Goal: Information Seeking & Learning: Compare options

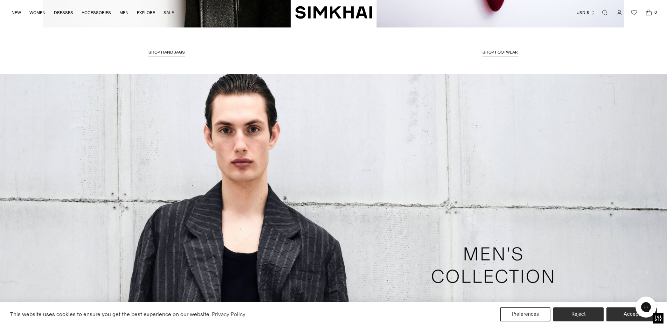
scroll to position [2119, 0]
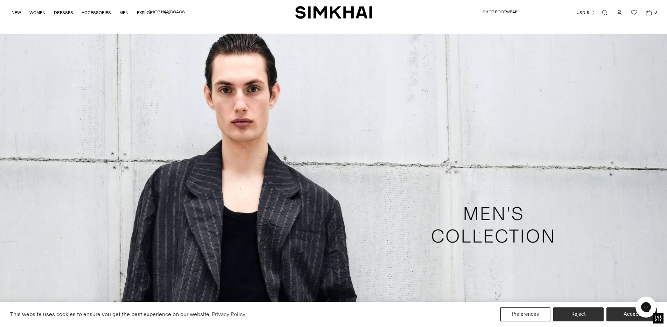
click at [476, 223] on link "/collections/shop-all-mens" at bounding box center [333, 225] width 667 height 383
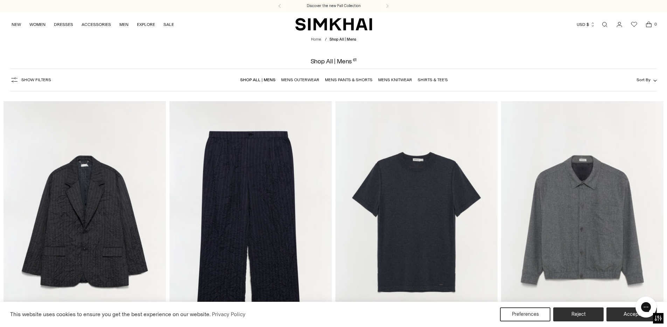
click at [396, 80] on link "Mens Knitwear" at bounding box center [395, 79] width 34 height 5
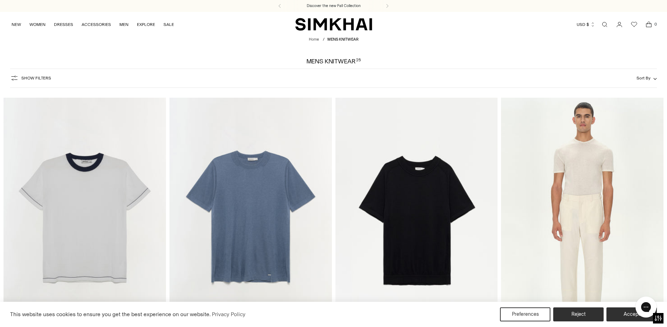
click at [0, 0] on img "Donavan Ringer Tee" at bounding box center [0, 0] width 0 height 0
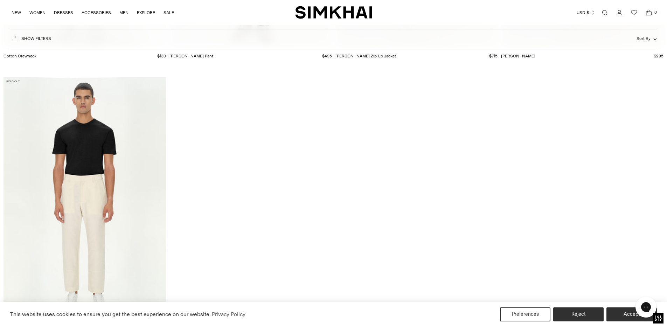
scroll to position [1662, 0]
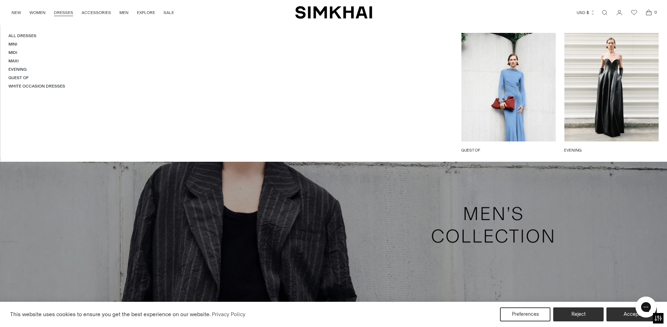
click at [66, 13] on link "DRESSES" at bounding box center [63, 12] width 19 height 15
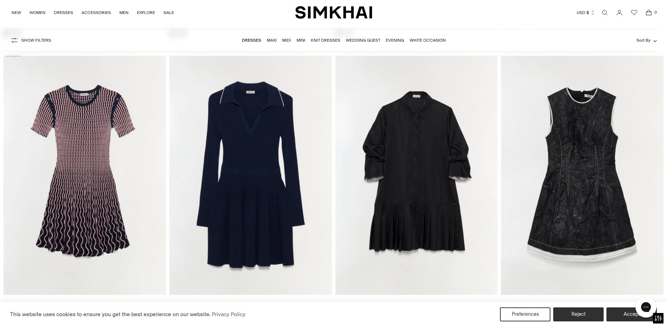
scroll to position [2295, 0]
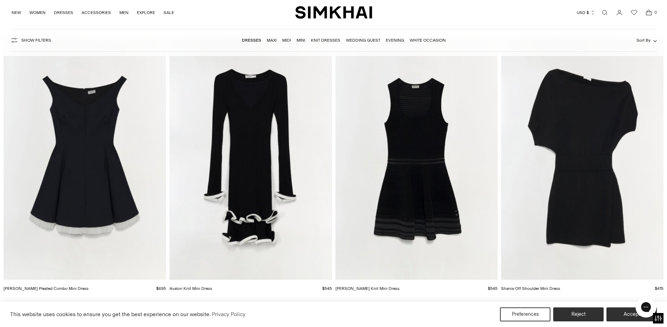
click at [0, 0] on img "Avalon Knit Mini Dress" at bounding box center [0, 0] width 0 height 0
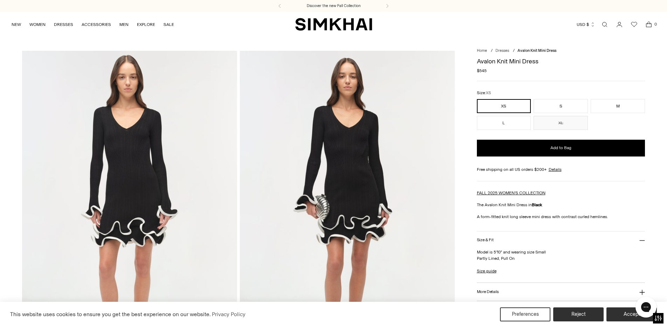
click at [130, 239] on img at bounding box center [129, 212] width 215 height 323
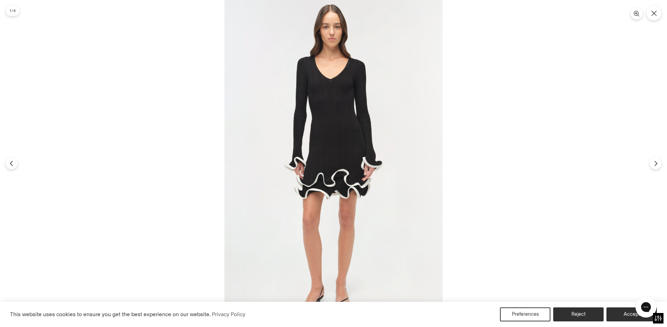
click at [335, 164] on img at bounding box center [334, 163] width 218 height 327
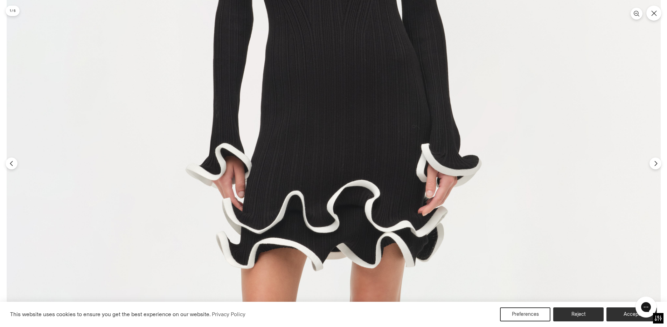
click at [335, 164] on img at bounding box center [334, 163] width 654 height 982
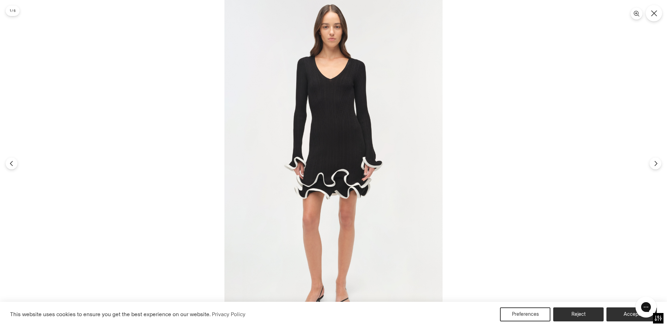
click at [653, 16] on button "Close" at bounding box center [654, 13] width 16 height 16
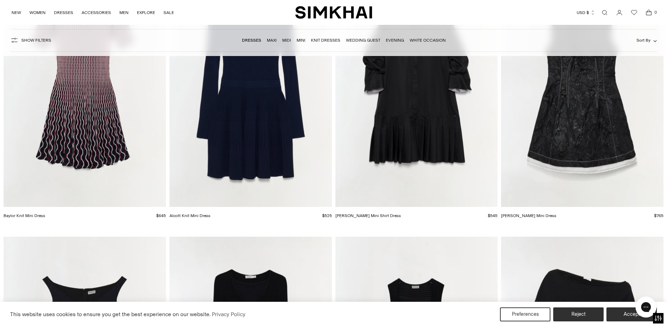
scroll to position [2098, 0]
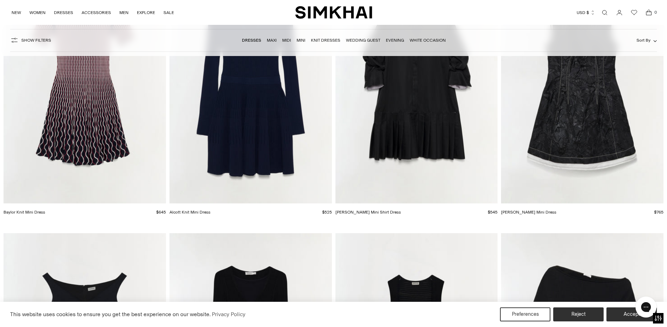
click at [0, 0] on img "Baylor Knit Mini Dress" at bounding box center [0, 0] width 0 height 0
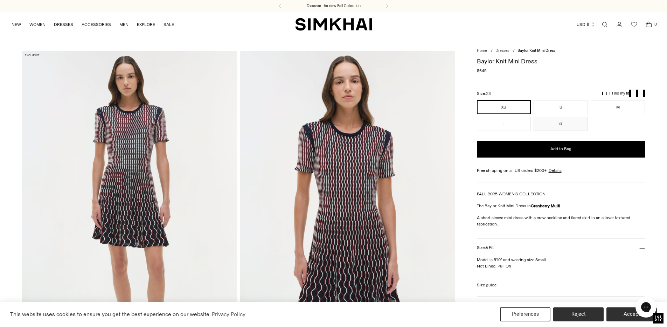
click at [358, 180] on img at bounding box center [347, 212] width 215 height 323
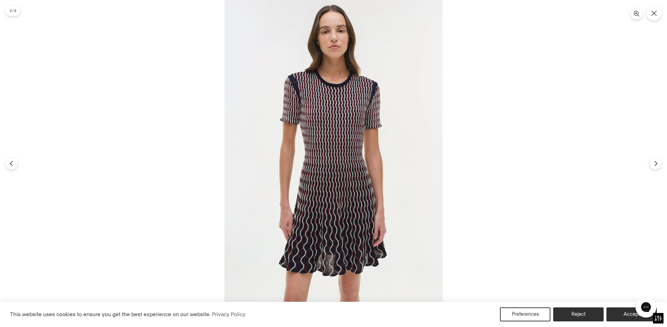
click at [317, 180] on img at bounding box center [334, 163] width 218 height 327
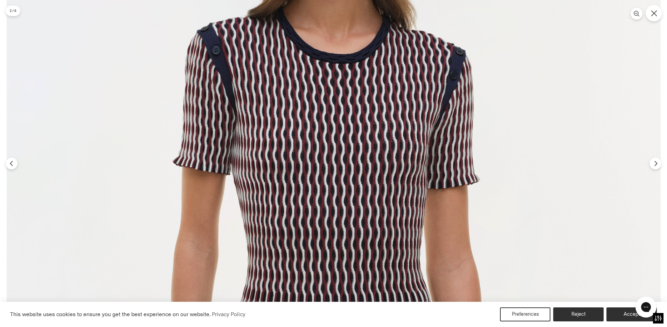
click at [656, 13] on icon "Close" at bounding box center [654, 13] width 6 height 6
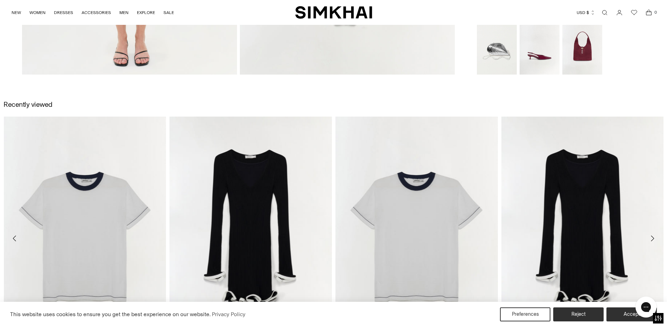
scroll to position [951, 0]
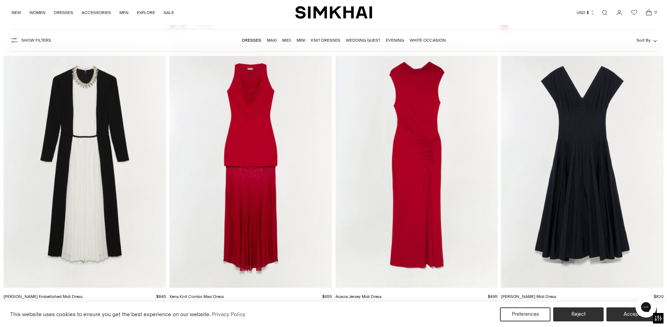
scroll to position [5926, 0]
click at [0, 0] on img "Xena Knit Combo Maxi Dress" at bounding box center [0, 0] width 0 height 0
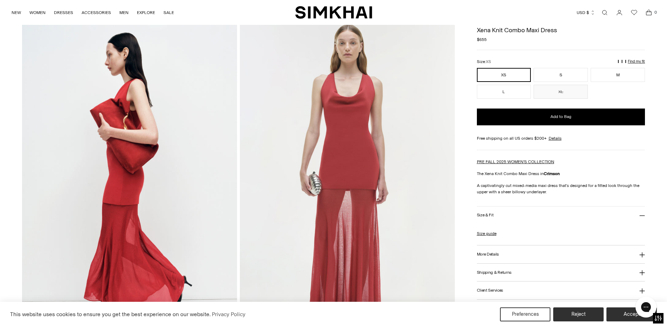
scroll to position [41, 0]
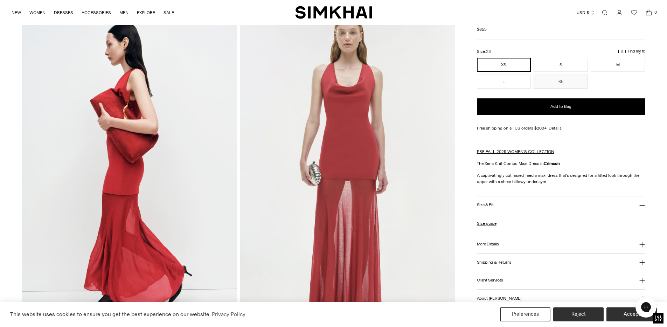
click at [166, 160] on img at bounding box center [129, 170] width 215 height 323
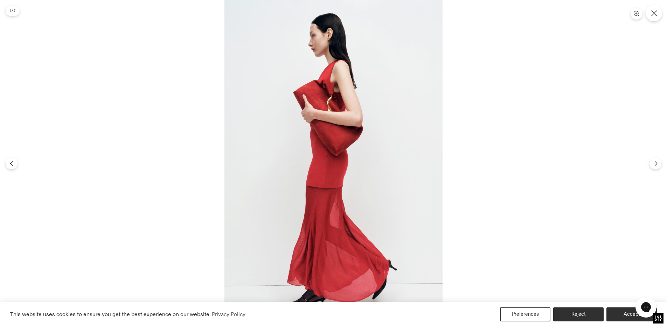
click at [658, 18] on button "Close" at bounding box center [654, 13] width 16 height 16
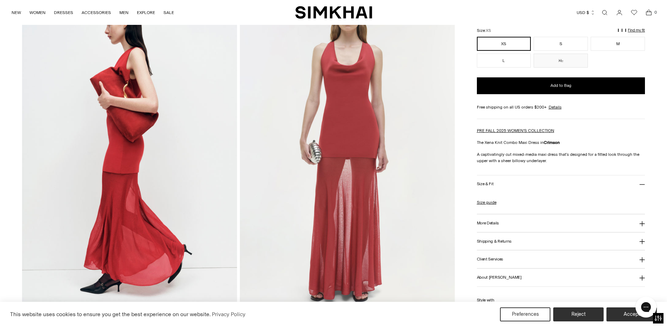
scroll to position [63, 0]
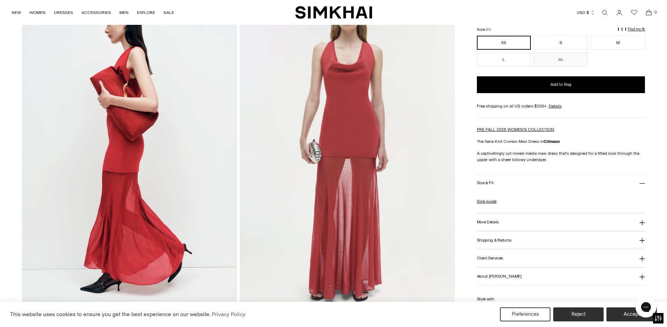
click at [346, 49] on img at bounding box center [347, 148] width 215 height 323
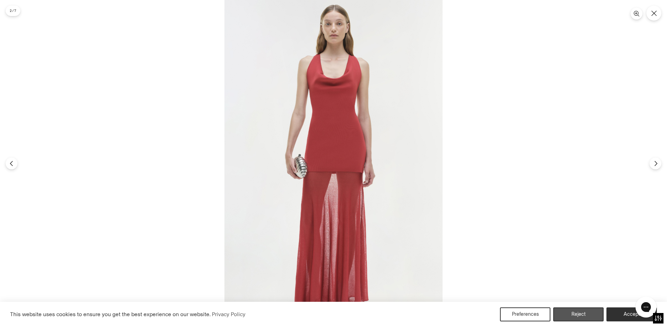
click at [584, 315] on button "Reject" at bounding box center [579, 315] width 50 height 14
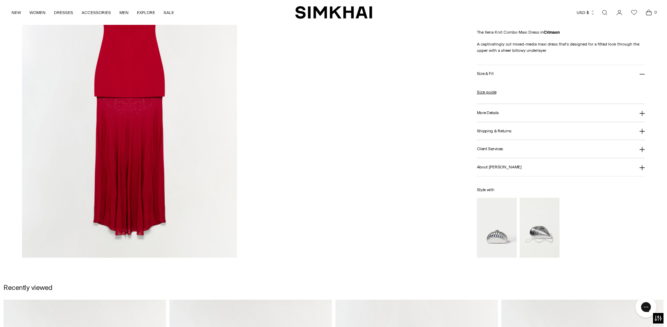
scroll to position [1095, 0]
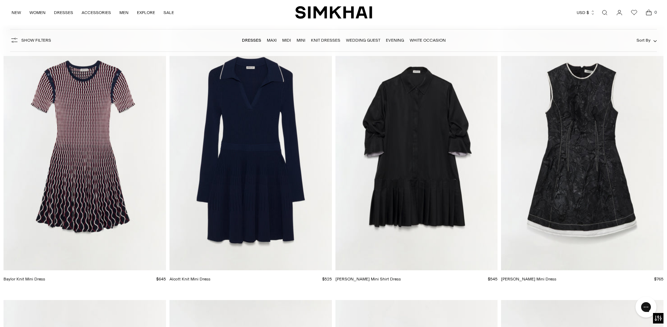
scroll to position [2037, 0]
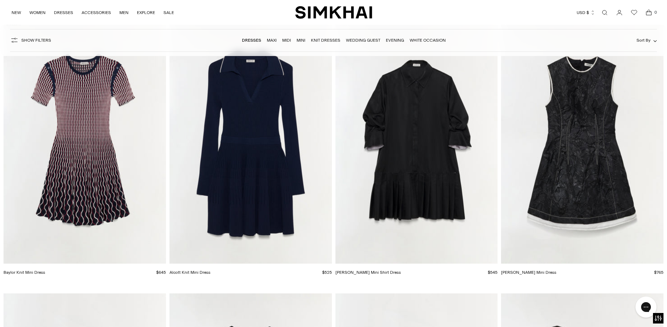
click at [0, 0] on img "Baylor Knit Mini Dress" at bounding box center [0, 0] width 0 height 0
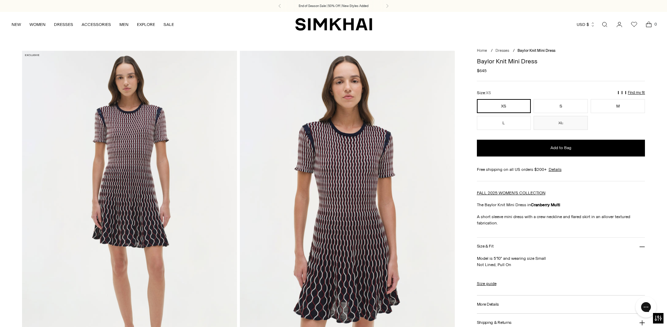
click at [330, 179] on img at bounding box center [347, 212] width 215 height 323
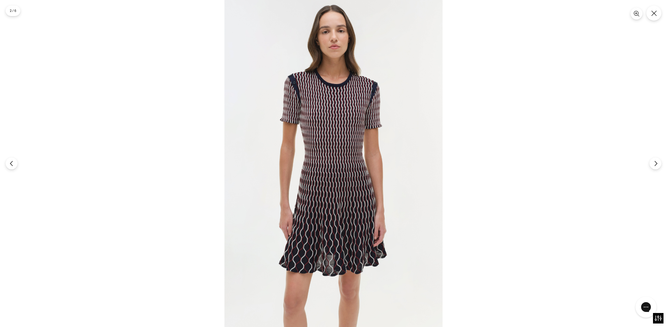
click at [330, 179] on img at bounding box center [334, 163] width 218 height 327
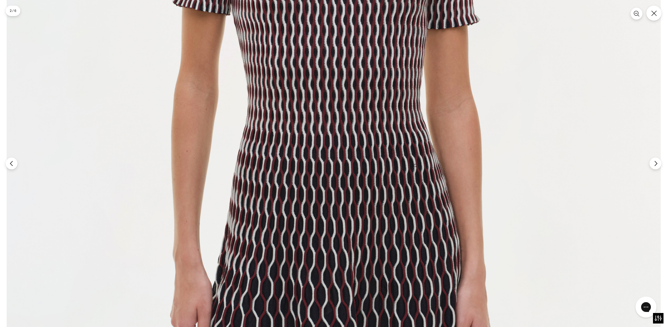
click at [330, 179] on img at bounding box center [334, 133] width 654 height 982
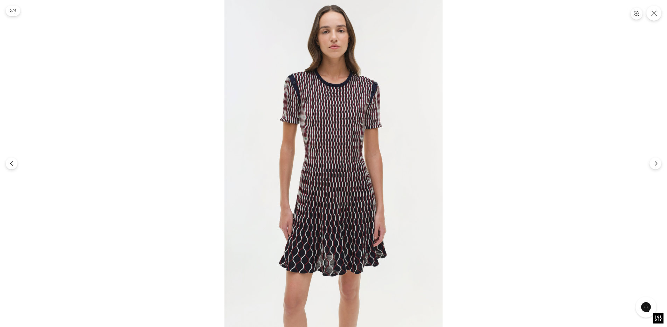
click at [360, 205] on img at bounding box center [334, 163] width 218 height 327
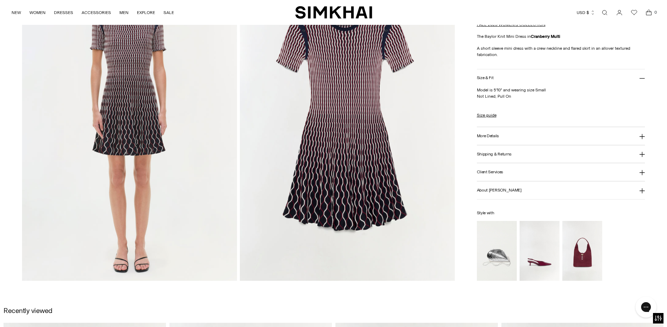
scroll to position [742, 0]
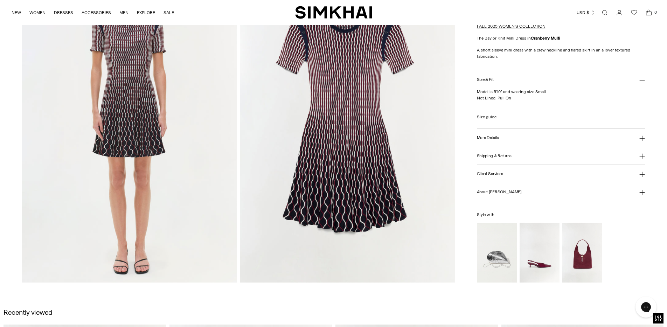
click at [322, 158] on img at bounding box center [347, 121] width 215 height 323
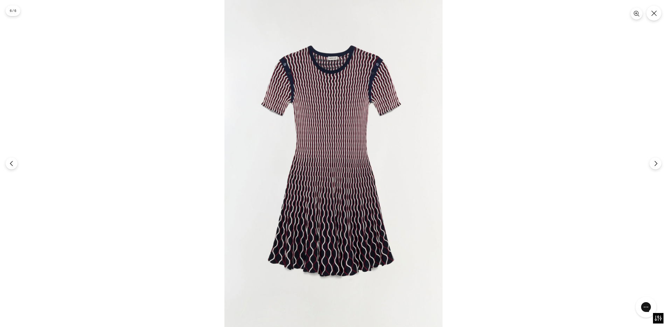
click at [322, 158] on img at bounding box center [334, 164] width 218 height 328
click at [334, 200] on img at bounding box center [334, 163] width 218 height 327
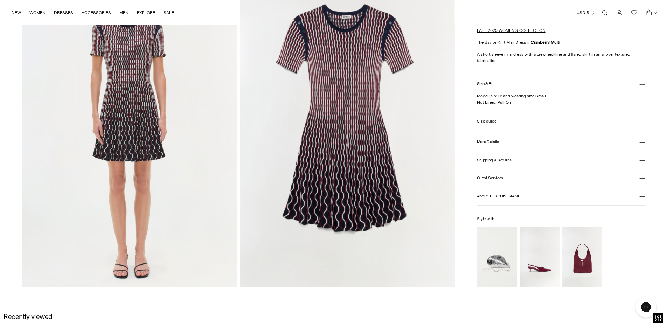
scroll to position [736, 0]
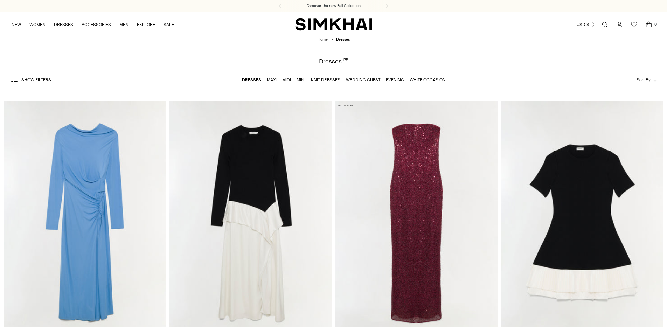
scroll to position [1595, 0]
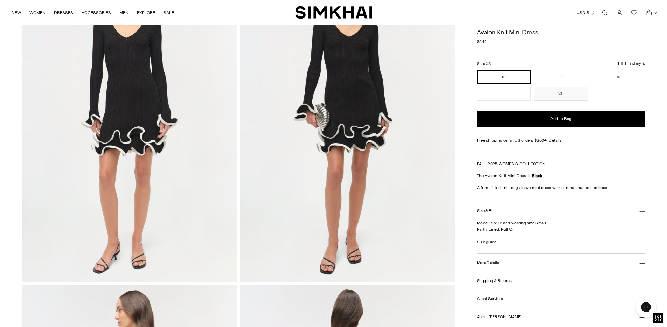
scroll to position [83, 0]
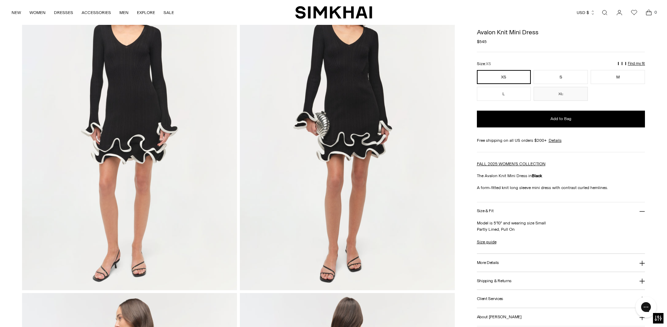
click at [358, 140] on img at bounding box center [347, 129] width 215 height 323
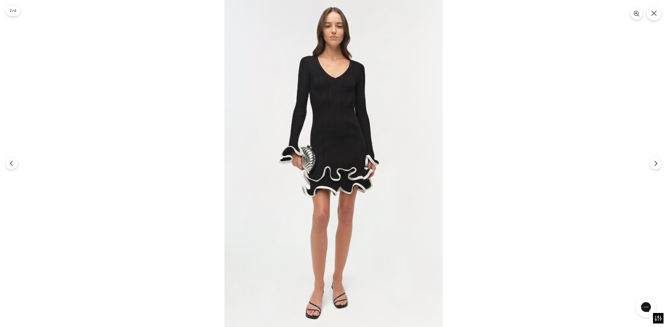
click at [339, 144] on img at bounding box center [334, 163] width 218 height 327
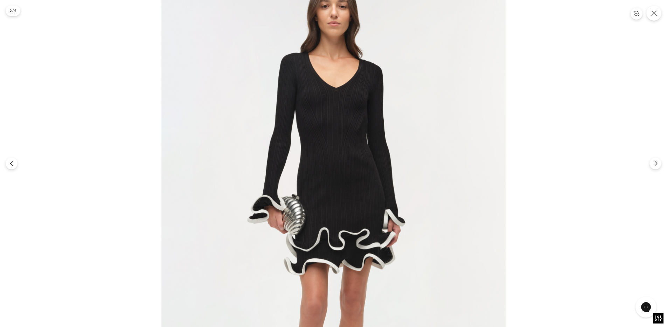
click at [353, 224] on img at bounding box center [333, 223] width 344 height 517
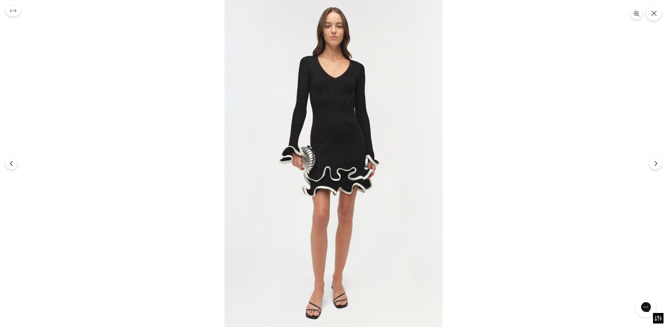
click at [333, 169] on img at bounding box center [334, 163] width 218 height 327
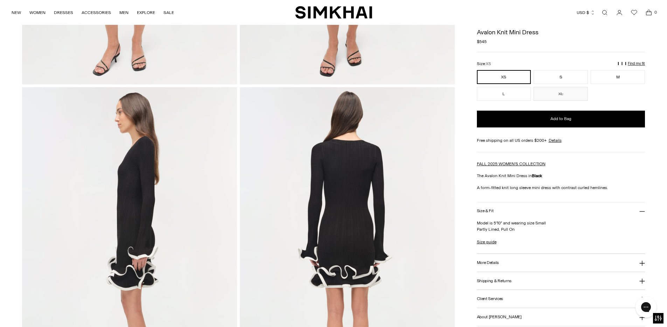
scroll to position [0, 0]
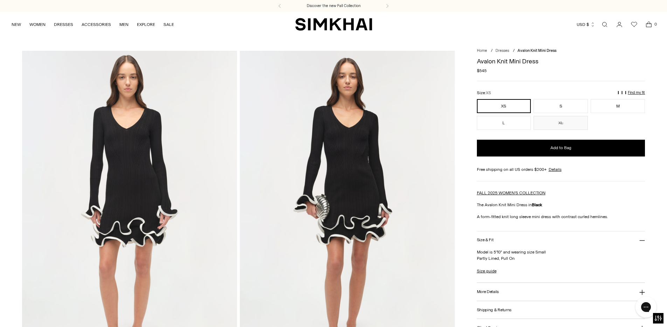
click at [370, 208] on img at bounding box center [347, 212] width 215 height 323
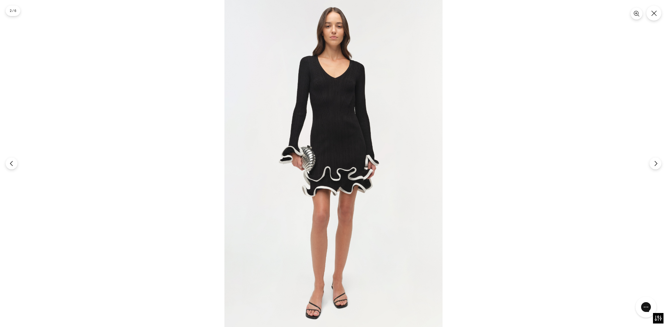
click at [328, 142] on img at bounding box center [334, 163] width 218 height 327
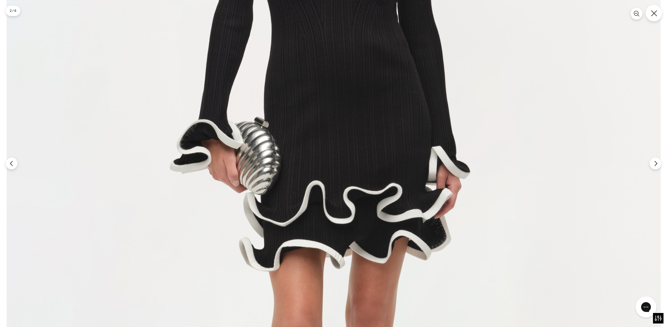
click at [655, 12] on icon "Close" at bounding box center [654, 13] width 6 height 6
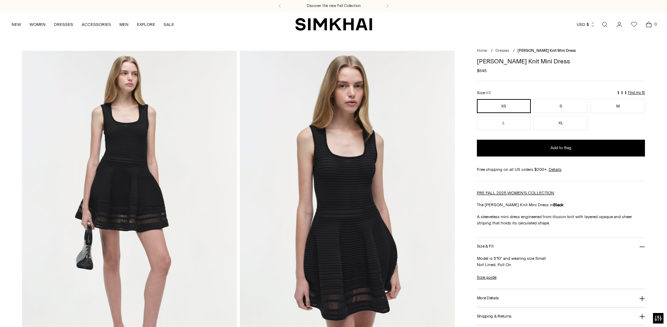
click at [129, 142] on img at bounding box center [129, 212] width 215 height 323
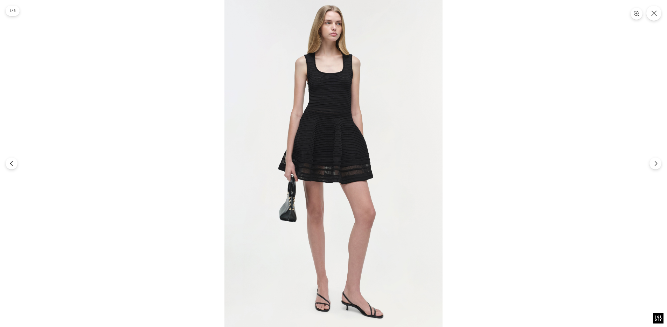
click at [305, 146] on img at bounding box center [334, 163] width 218 height 327
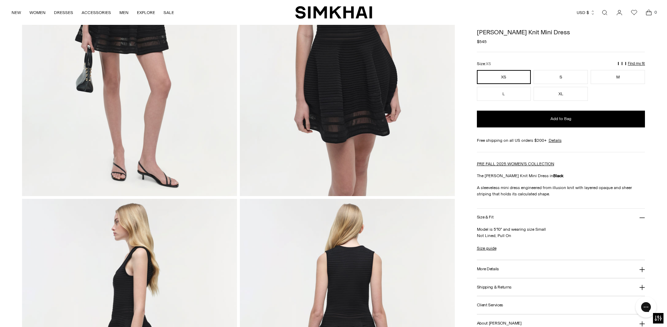
scroll to position [173, 0]
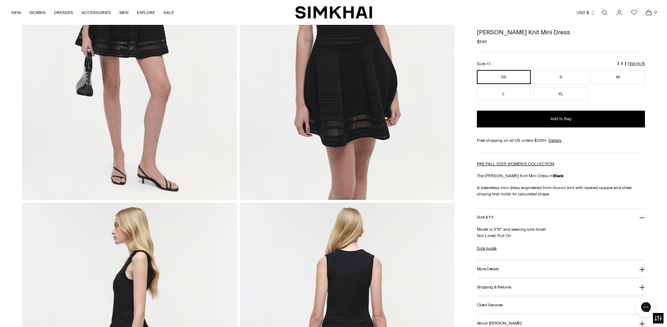
click at [350, 98] on img at bounding box center [347, 38] width 215 height 323
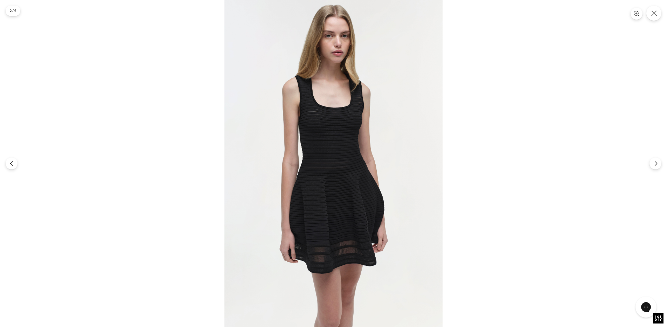
click at [342, 125] on img at bounding box center [334, 163] width 218 height 327
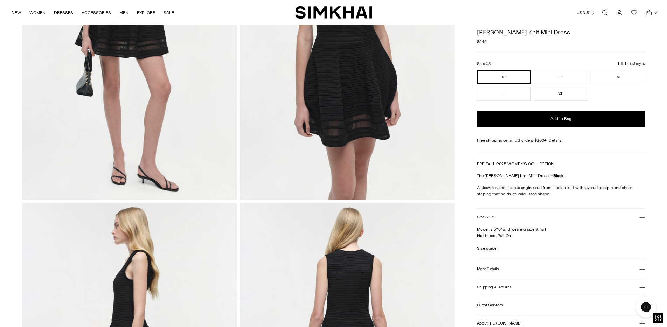
click at [345, 99] on img at bounding box center [347, 38] width 215 height 323
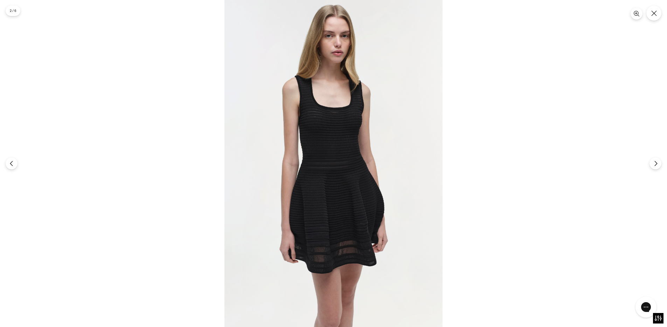
click at [341, 141] on img at bounding box center [334, 163] width 218 height 327
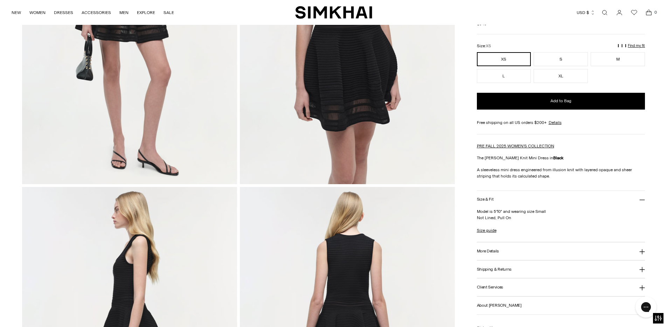
scroll to position [192, 0]
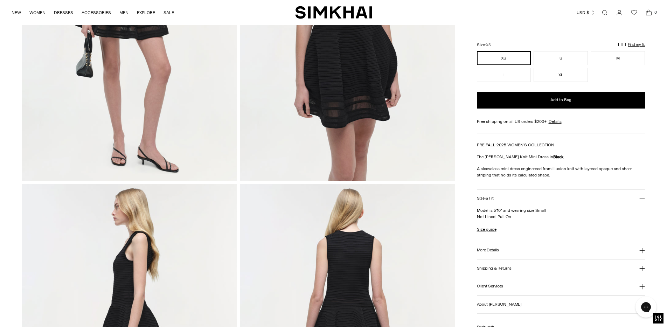
click at [508, 252] on button "More Details" at bounding box center [561, 250] width 169 height 18
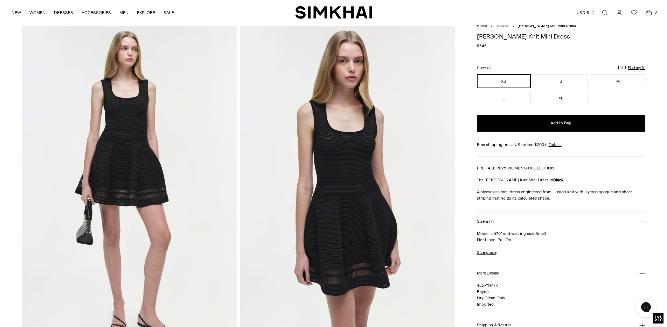
scroll to position [0, 0]
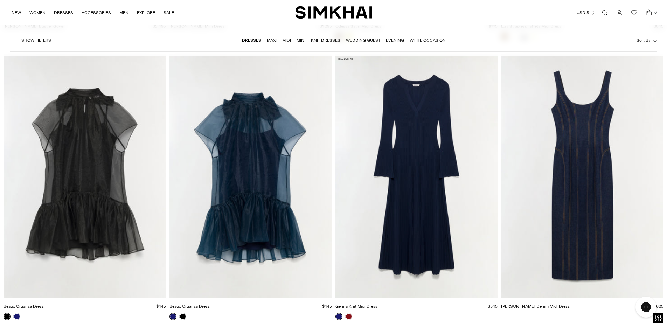
scroll to position [1723, 0]
click at [0, 0] on img "Genna Knit Midi Dress" at bounding box center [0, 0] width 0 height 0
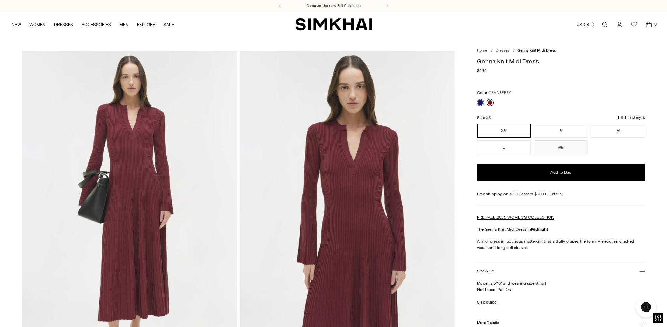
click at [491, 103] on link at bounding box center [490, 102] width 7 height 7
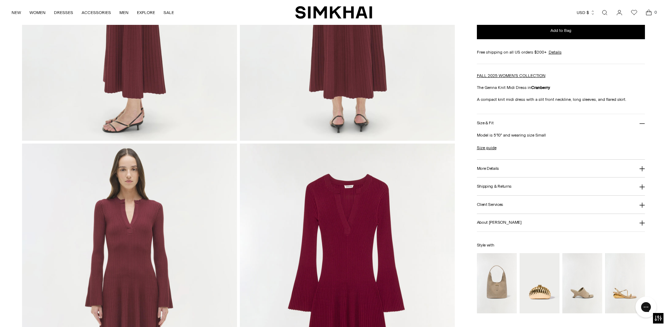
scroll to position [561, 0]
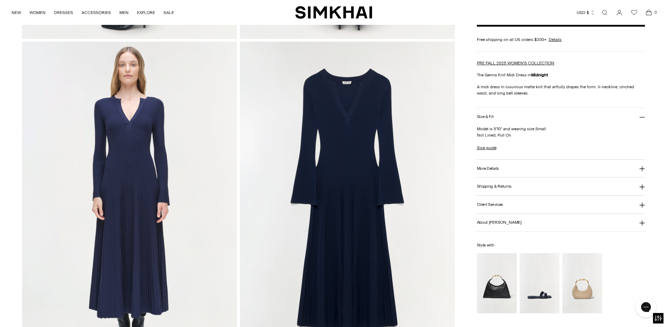
scroll to position [761, 0]
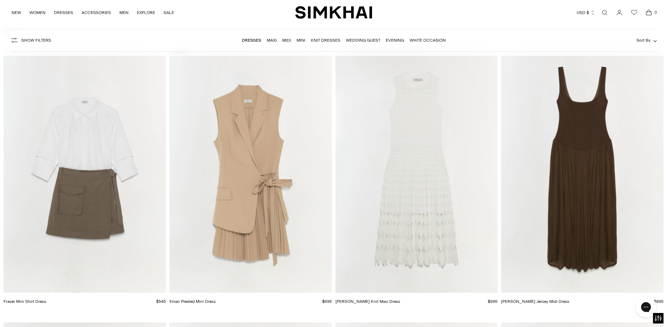
scroll to position [7042, 0]
click at [0, 0] on img "Zyla Knit Maxi Dress" at bounding box center [0, 0] width 0 height 0
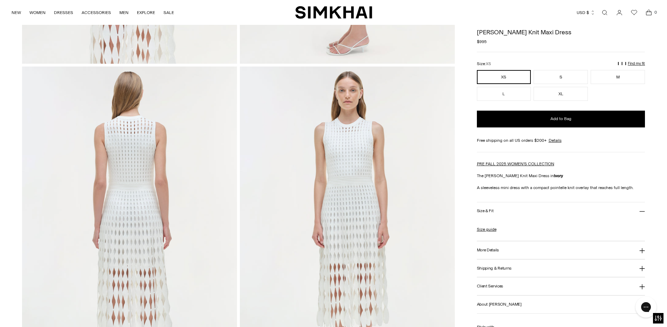
scroll to position [632, 0]
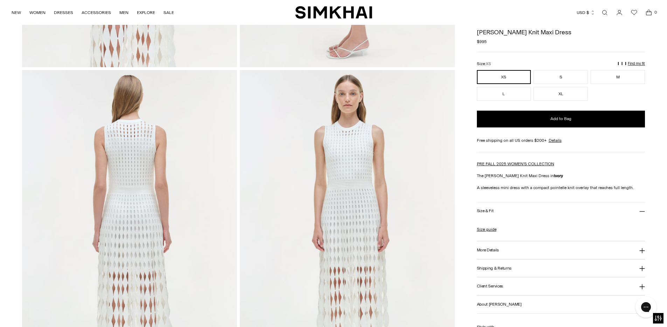
click at [131, 151] on img at bounding box center [129, 231] width 215 height 323
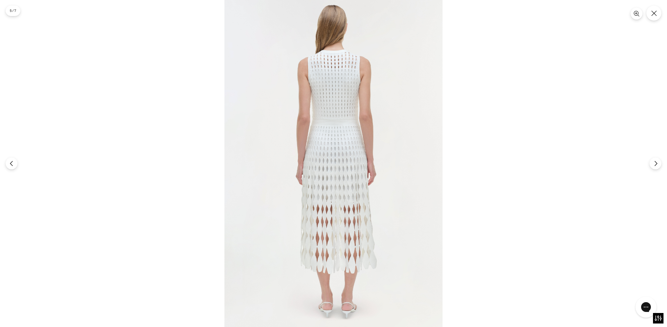
click at [359, 141] on img at bounding box center [334, 163] width 218 height 327
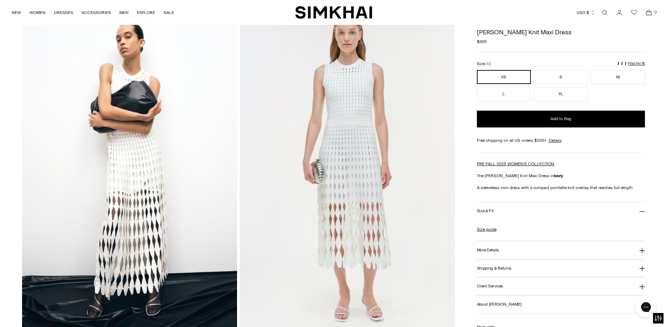
scroll to position [41, 0]
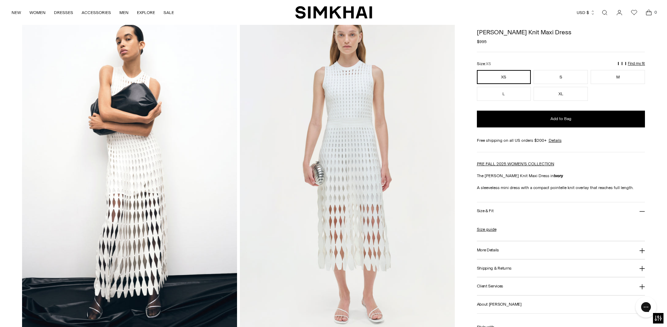
click at [174, 158] on img at bounding box center [129, 171] width 215 height 323
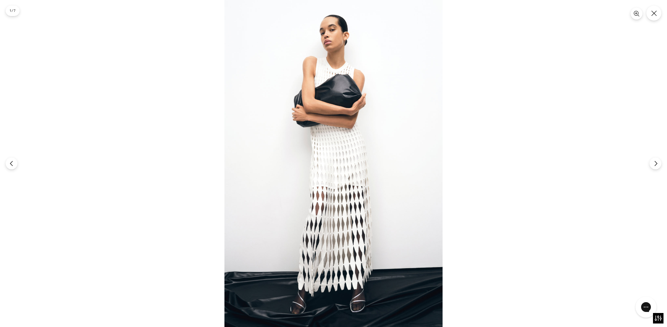
click at [663, 15] on div at bounding box center [333, 163] width 667 height 327
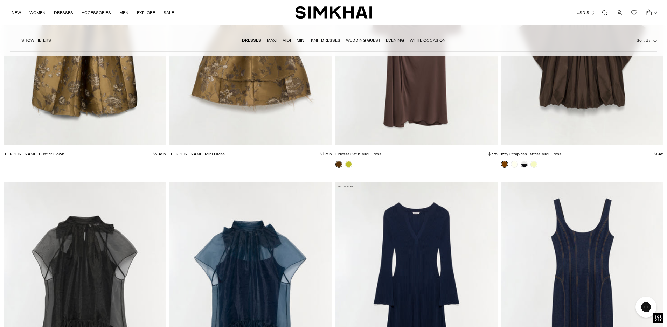
click at [322, 42] on link "Knit Dresses" at bounding box center [325, 40] width 29 height 5
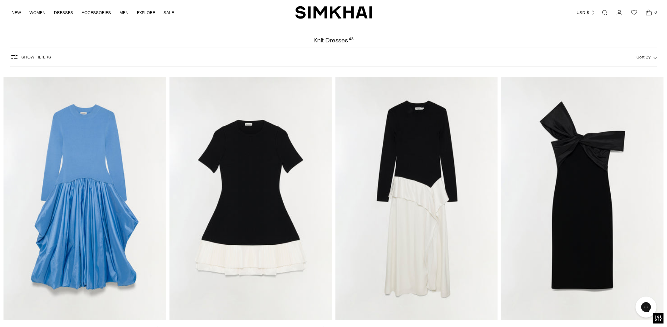
scroll to position [24, 0]
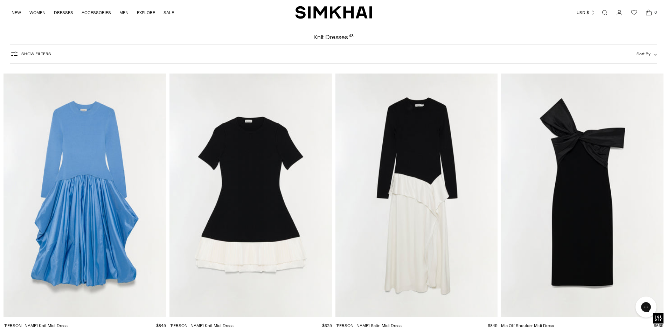
click at [0, 0] on img "Lorin Taffeta Knit Midi Dress" at bounding box center [0, 0] width 0 height 0
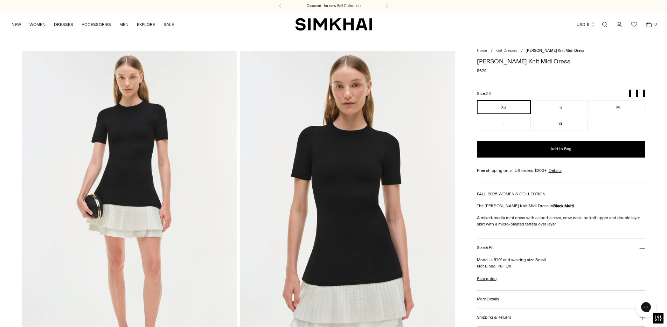
click at [145, 173] on img at bounding box center [129, 212] width 215 height 323
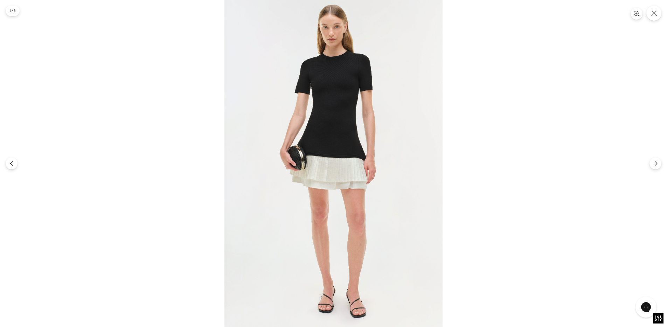
click at [311, 164] on img at bounding box center [334, 163] width 218 height 327
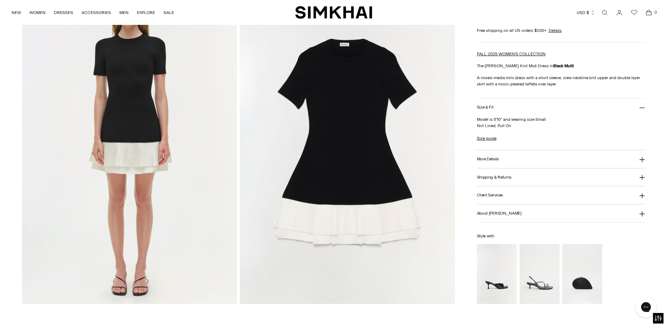
scroll to position [711, 0]
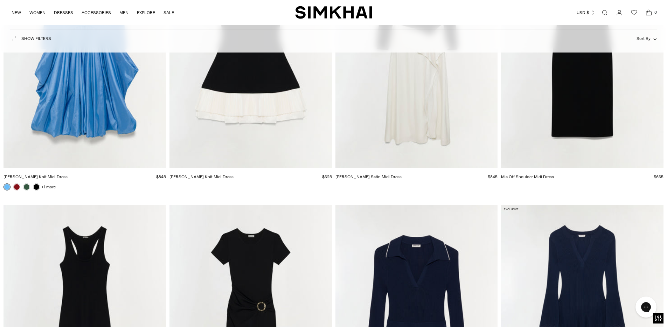
scroll to position [38, 0]
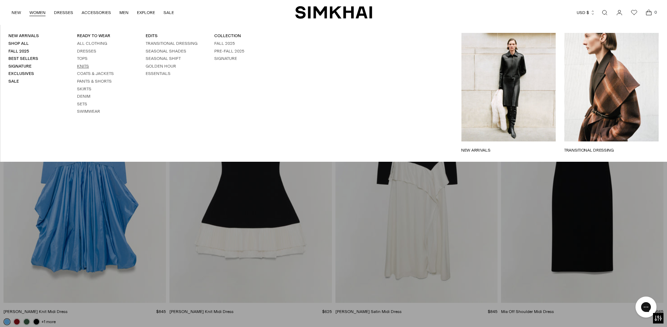
click at [82, 66] on link "Knits" at bounding box center [83, 66] width 12 height 5
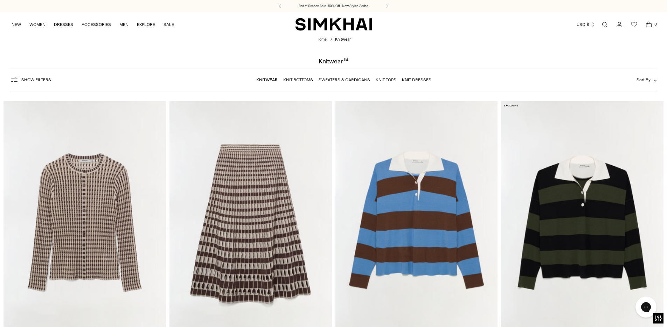
click at [0, 0] on img "Larken Knit Midi Skirt" at bounding box center [0, 0] width 0 height 0
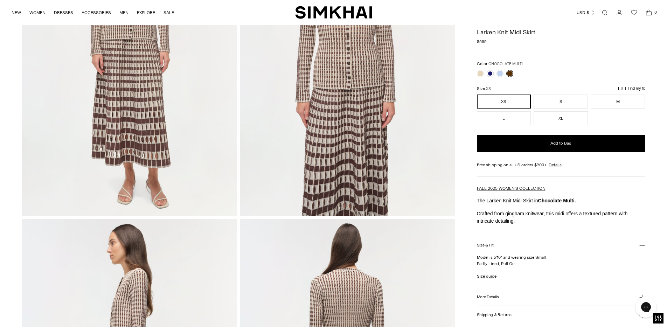
scroll to position [156, 0]
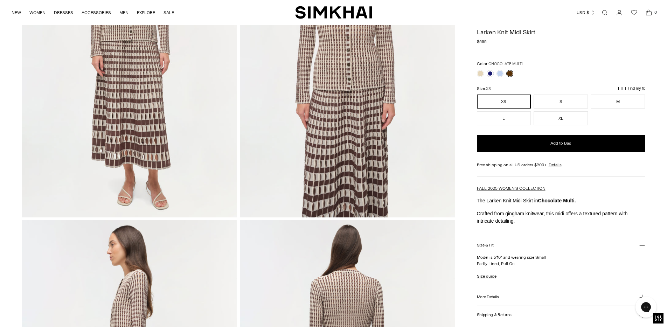
click at [348, 151] on img at bounding box center [347, 56] width 215 height 323
click at [170, 159] on img at bounding box center [129, 56] width 215 height 323
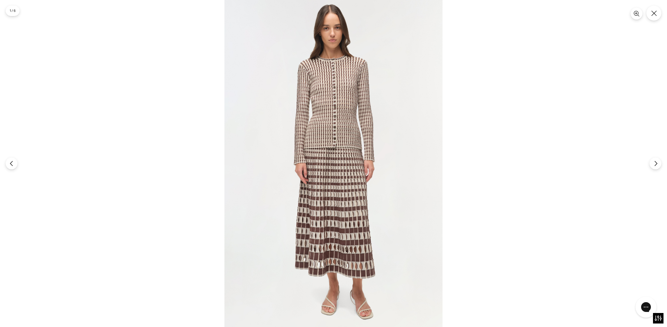
click at [338, 180] on img at bounding box center [334, 163] width 218 height 327
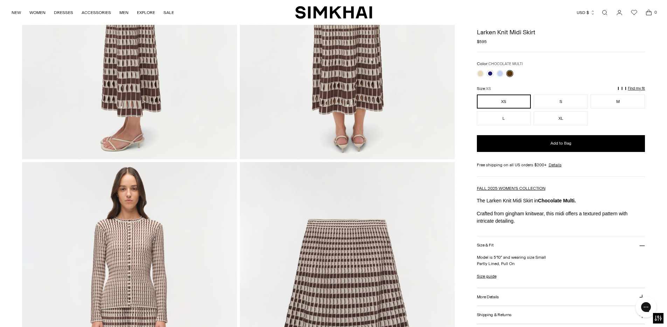
scroll to position [497, 0]
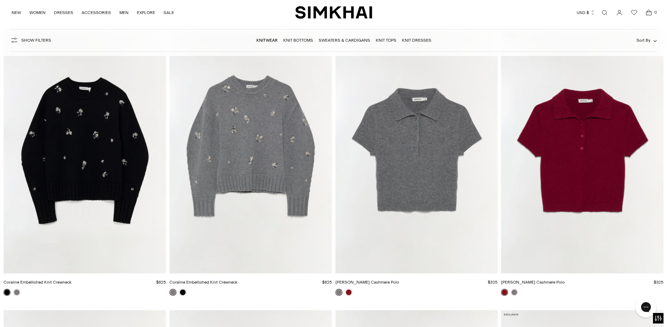
scroll to position [345, 0]
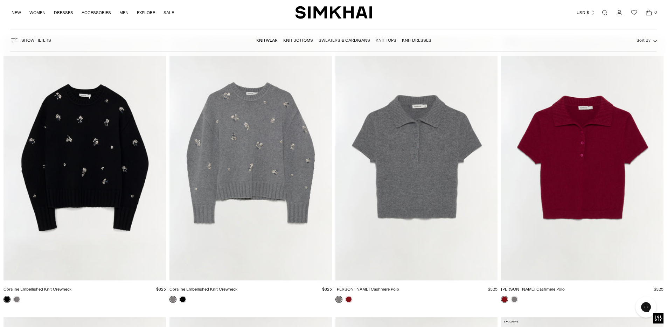
click at [0, 0] on img "Coraline Embellished Knit Crewneck" at bounding box center [0, 0] width 0 height 0
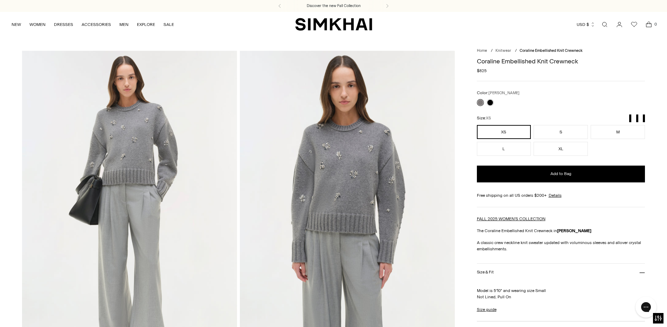
click at [356, 183] on img at bounding box center [347, 212] width 215 height 323
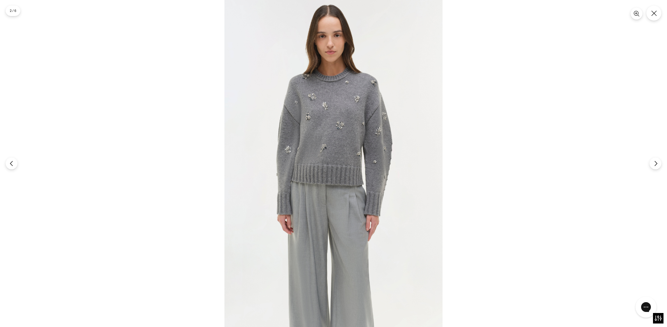
click at [343, 146] on img at bounding box center [334, 163] width 218 height 327
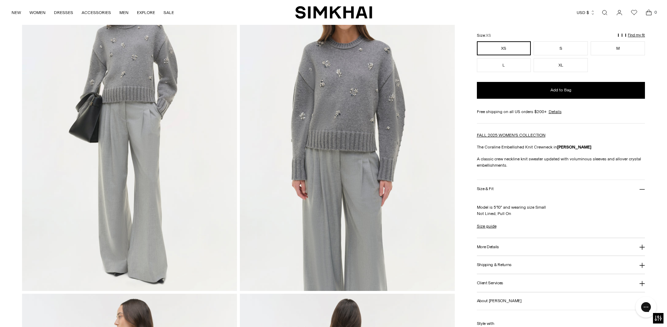
scroll to position [84, 0]
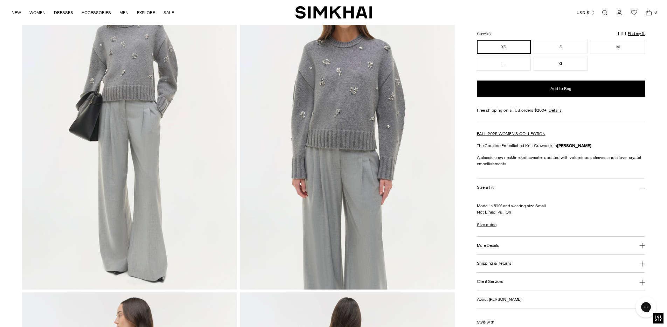
click at [496, 247] on h3 "More Details" at bounding box center [488, 245] width 22 height 5
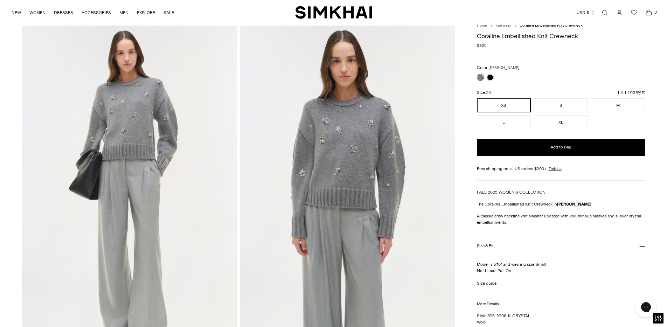
scroll to position [12, 0]
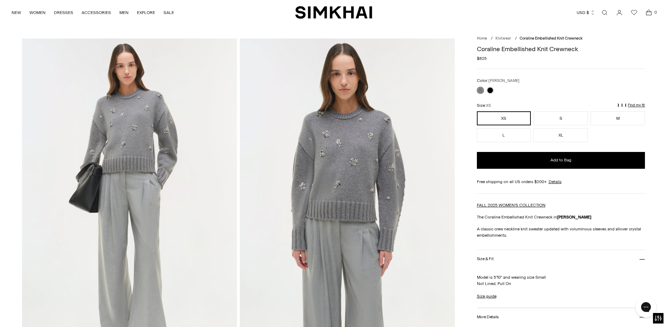
click at [309, 75] on img at bounding box center [347, 200] width 215 height 323
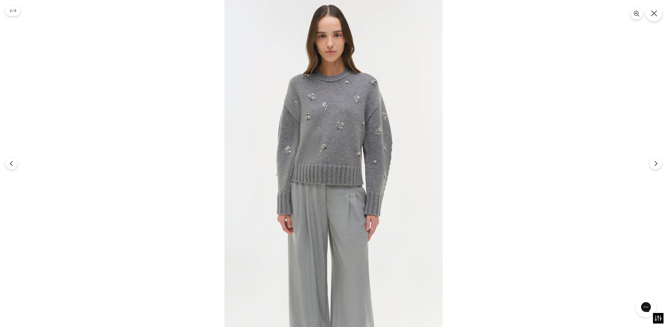
click at [653, 17] on button "Close" at bounding box center [654, 13] width 16 height 16
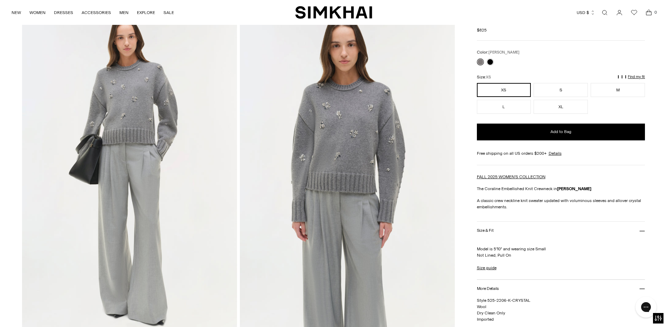
scroll to position [44, 0]
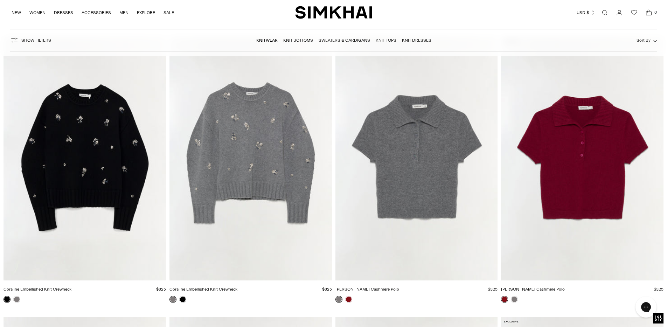
click at [0, 0] on img "Twila Cashmere Polo" at bounding box center [0, 0] width 0 height 0
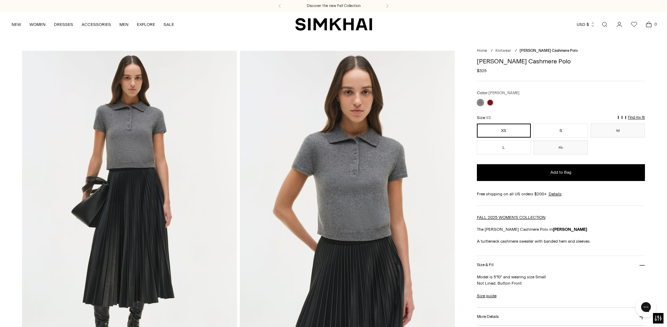
click at [369, 172] on img at bounding box center [347, 212] width 215 height 323
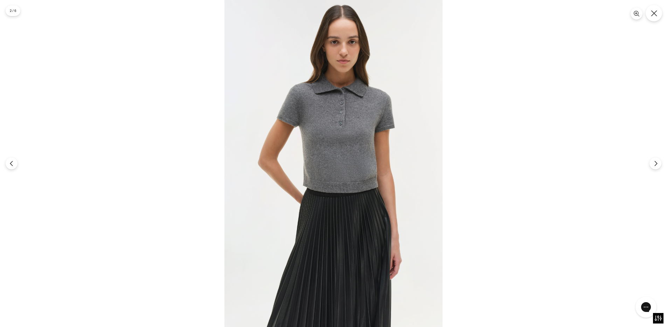
click at [653, 11] on icon "Close" at bounding box center [654, 13] width 6 height 6
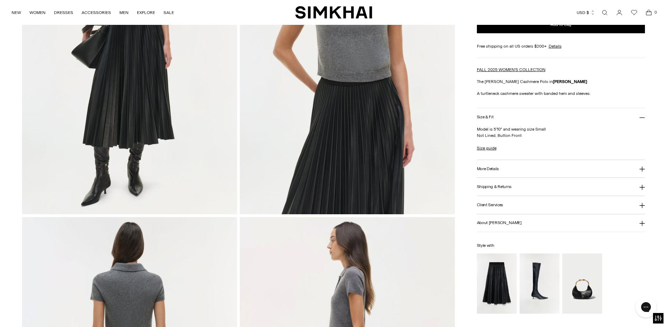
scroll to position [410, 0]
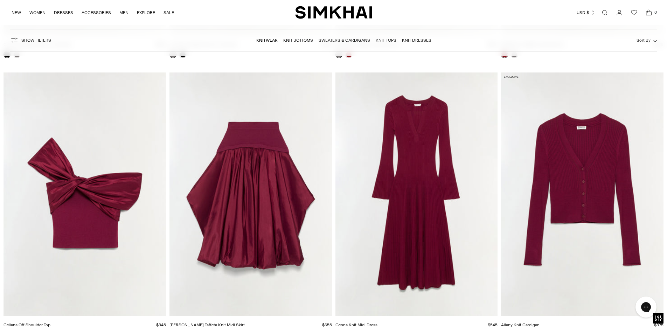
scroll to position [651, 0]
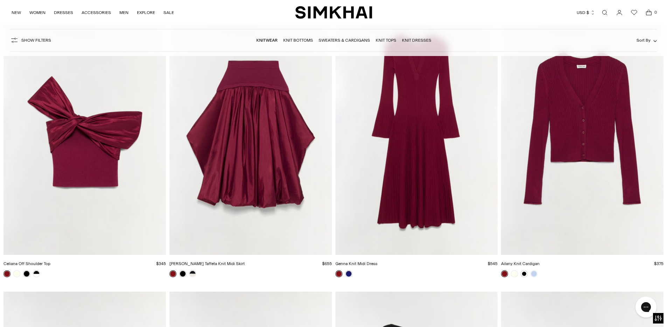
click at [0, 0] on img "Corinn Taffeta Knit Midi Skirt" at bounding box center [0, 0] width 0 height 0
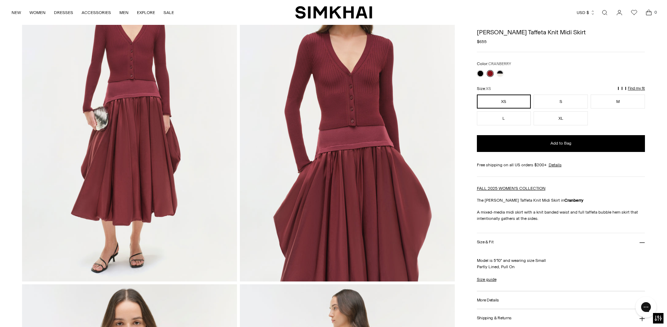
scroll to position [87, 0]
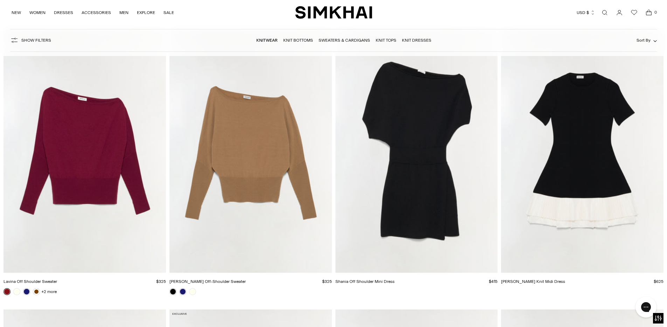
scroll to position [872, 0]
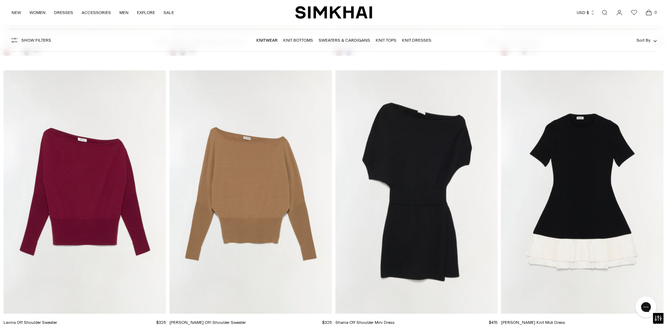
click at [0, 0] on img "Lavina Off-Shoulder Sweater" at bounding box center [0, 0] width 0 height 0
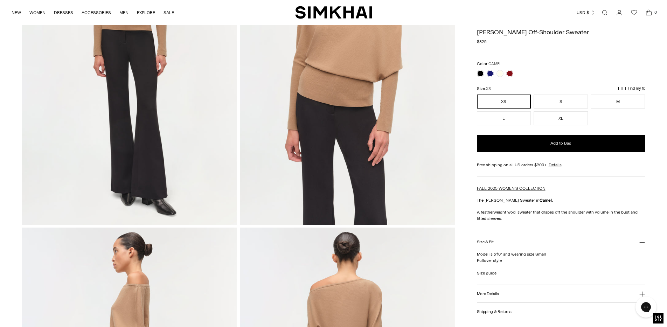
scroll to position [147, 0]
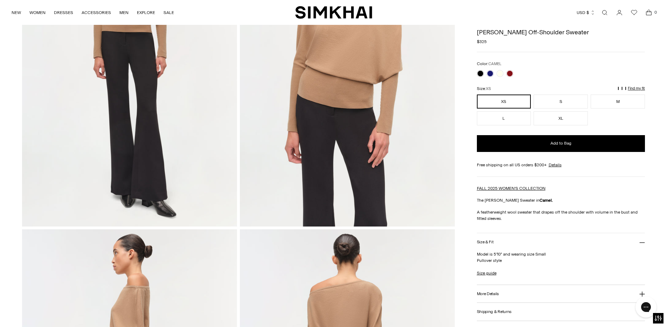
click at [340, 88] on img at bounding box center [347, 65] width 215 height 323
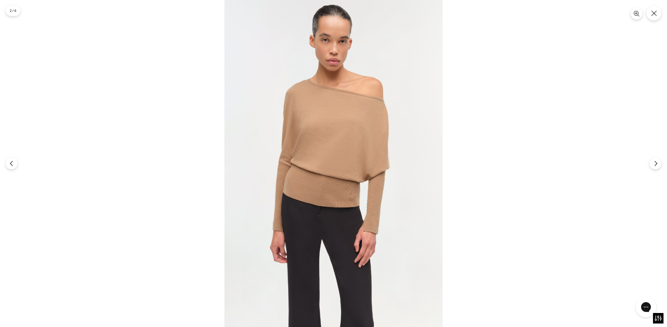
click at [329, 166] on img at bounding box center [334, 163] width 218 height 327
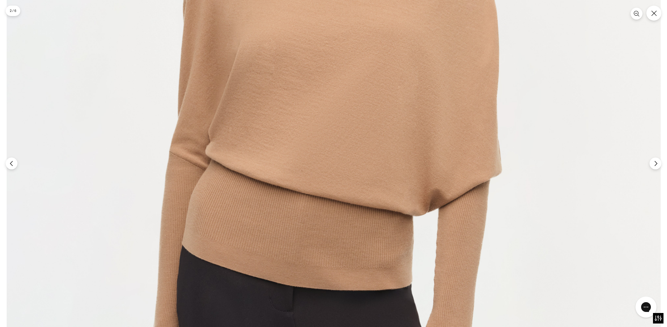
click at [329, 166] on img at bounding box center [334, 159] width 654 height 982
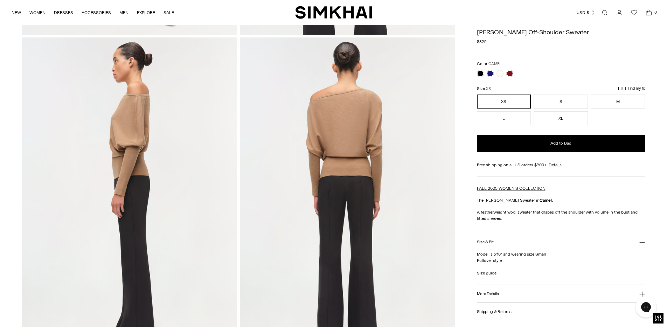
scroll to position [338, 0]
click at [154, 132] on img at bounding box center [129, 199] width 215 height 323
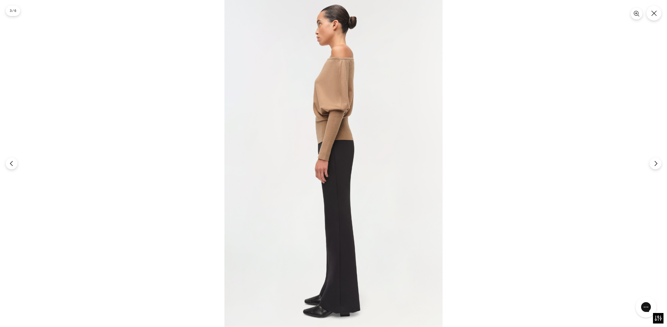
click at [350, 67] on img at bounding box center [334, 163] width 218 height 327
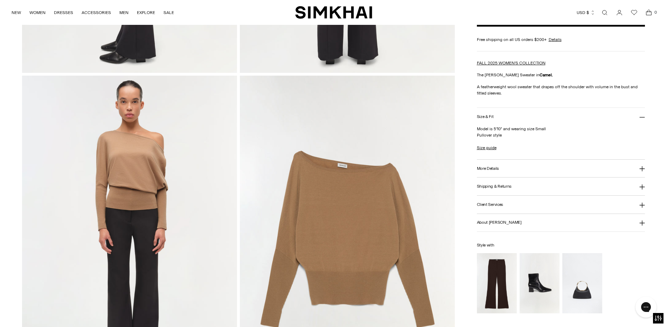
scroll to position [627, 0]
click at [377, 183] on img at bounding box center [347, 236] width 215 height 323
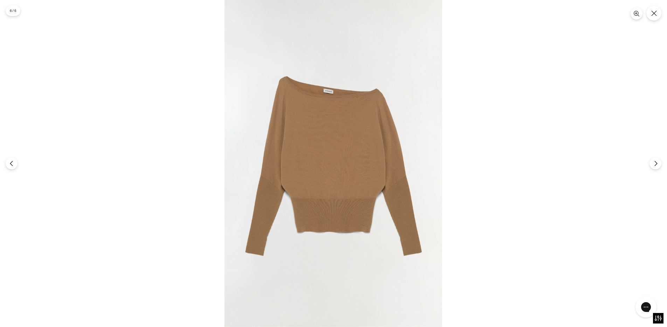
click at [350, 110] on img at bounding box center [334, 163] width 218 height 327
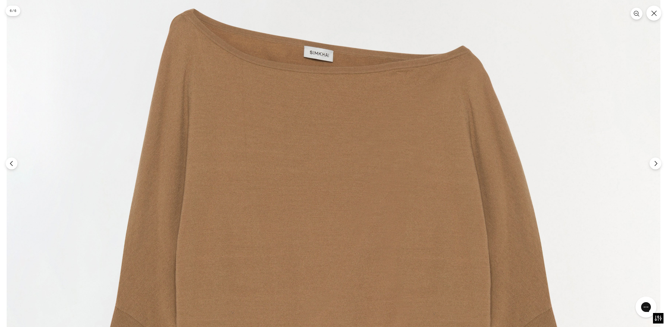
click at [350, 110] on img at bounding box center [334, 271] width 654 height 982
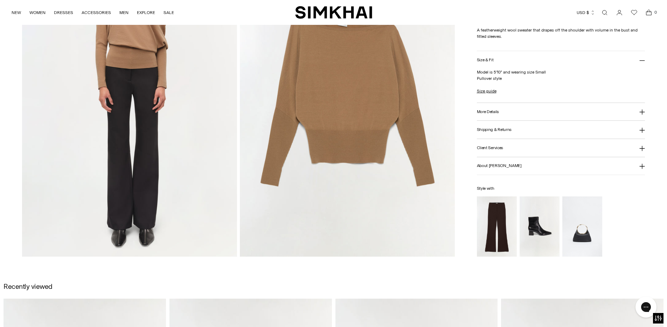
scroll to position [769, 0]
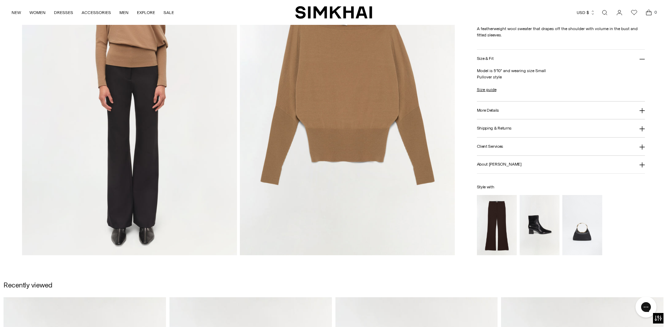
click at [346, 121] on img at bounding box center [347, 94] width 215 height 323
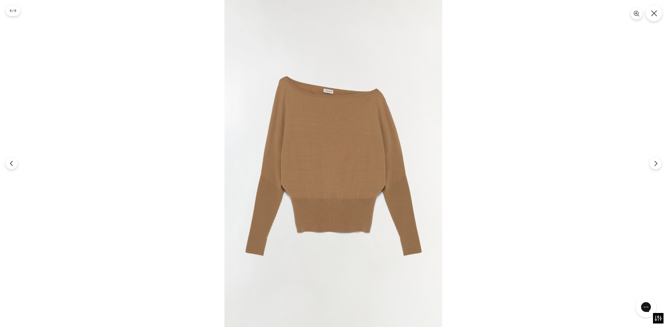
click at [654, 14] on icon "Close" at bounding box center [654, 13] width 6 height 6
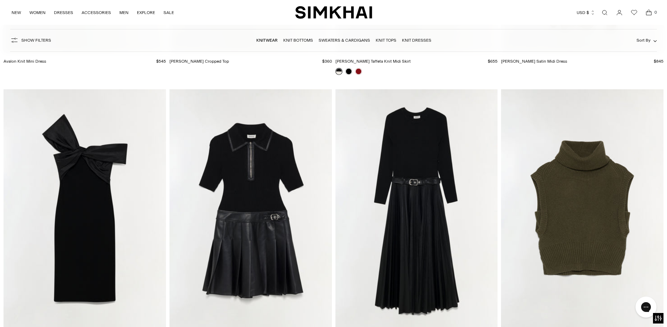
scroll to position [1426, 0]
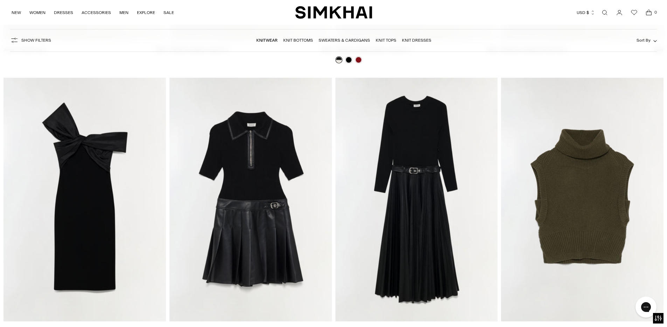
click at [0, 0] on img "Maple Wool Cashmere Top" at bounding box center [0, 0] width 0 height 0
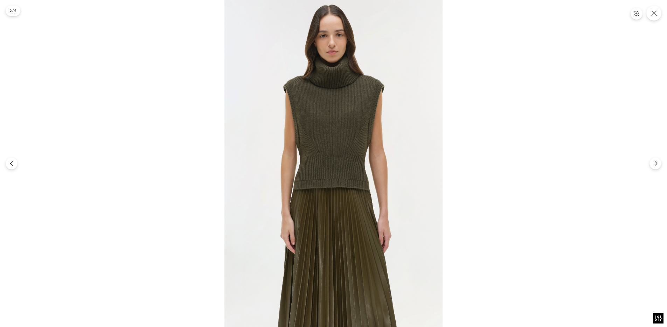
click at [334, 167] on img at bounding box center [334, 163] width 218 height 327
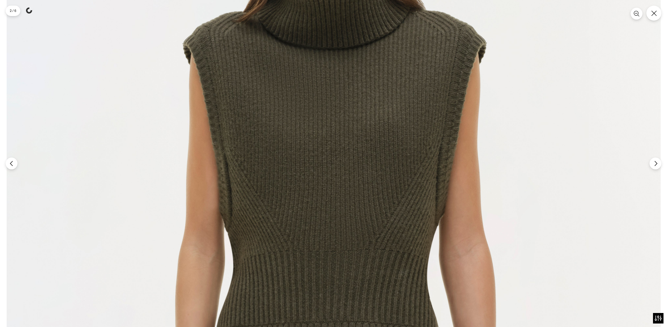
click at [334, 167] on img at bounding box center [334, 276] width 654 height 982
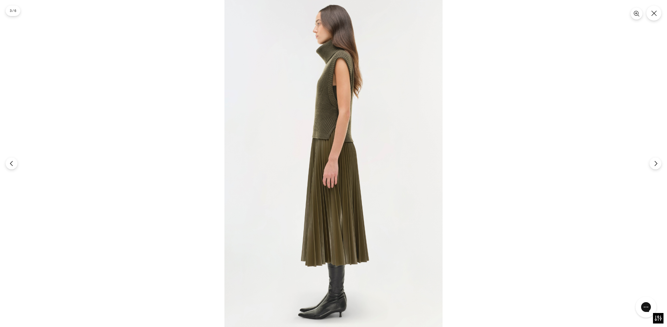
click at [342, 82] on img at bounding box center [334, 163] width 218 height 327
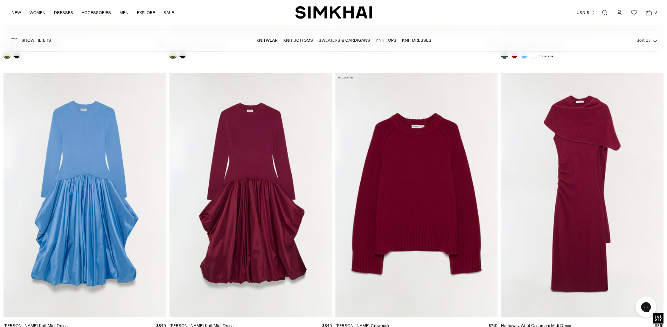
scroll to position [2000, 0]
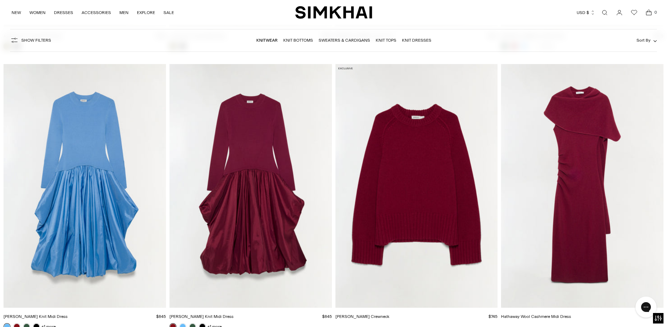
click at [0, 0] on img "Curtis Cashmere Crewneck" at bounding box center [0, 0] width 0 height 0
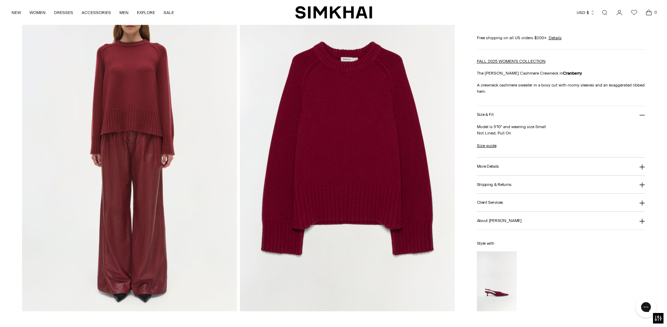
scroll to position [712, 0]
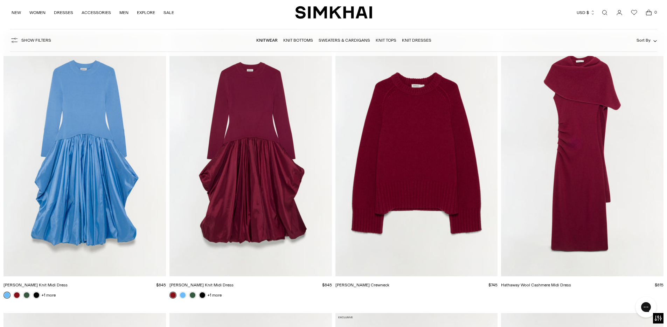
scroll to position [2032, 0]
click at [0, 0] on img "Hathaway Wool Cashmere Midi Dress" at bounding box center [0, 0] width 0 height 0
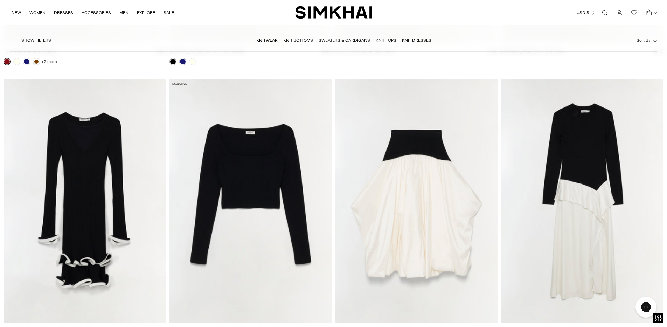
scroll to position [1138, 0]
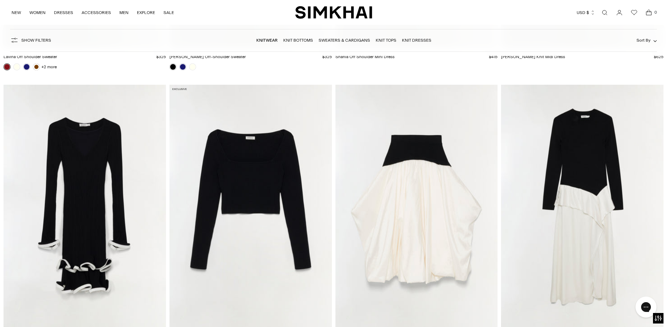
click at [0, 0] on img "Corinn Taffeta Knit Midi Skirt" at bounding box center [0, 0] width 0 height 0
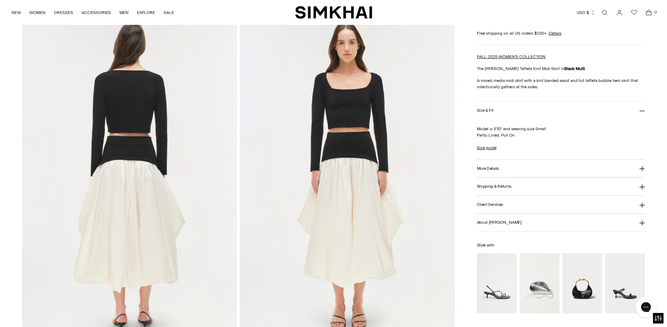
scroll to position [692, 0]
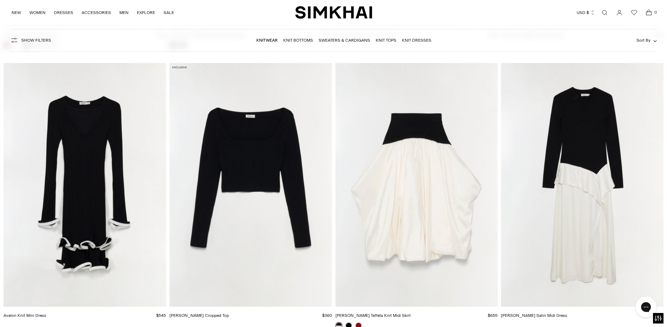
scroll to position [1162, 0]
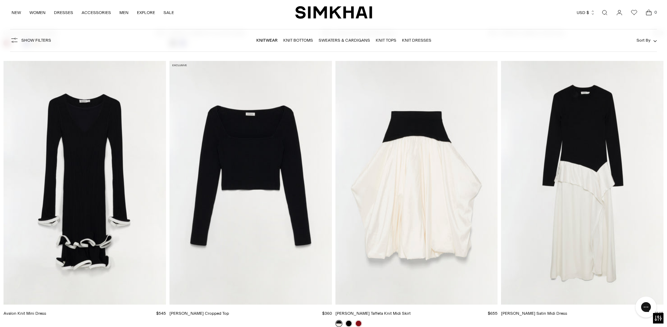
click at [0, 0] on img "Avalon Knit Mini Dress" at bounding box center [0, 0] width 0 height 0
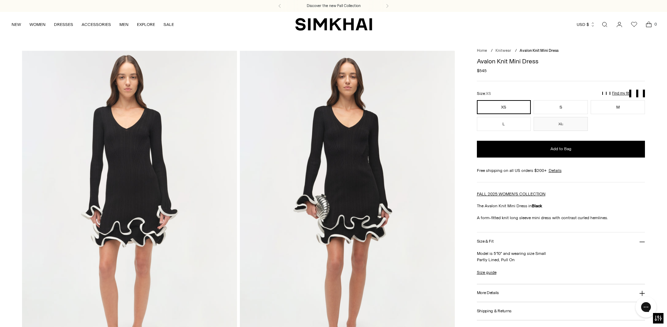
click at [362, 198] on img at bounding box center [347, 212] width 215 height 323
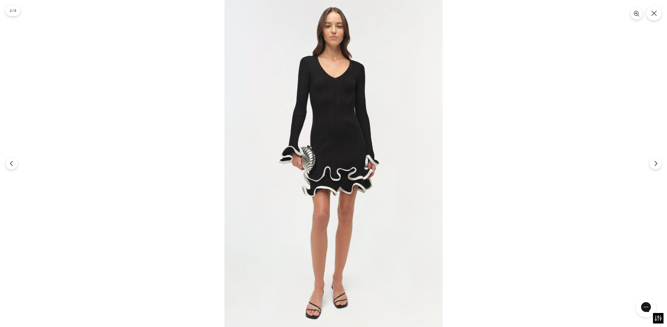
click at [357, 170] on img at bounding box center [334, 163] width 218 height 327
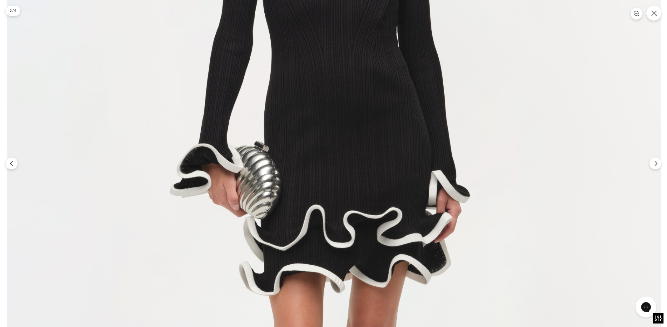
click at [348, 144] on img at bounding box center [334, 196] width 654 height 982
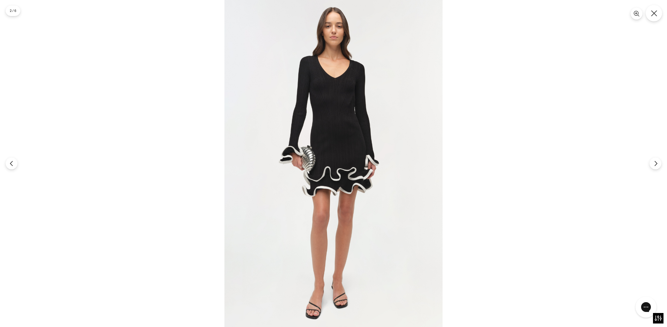
click at [655, 15] on icon "Close" at bounding box center [654, 13] width 6 height 6
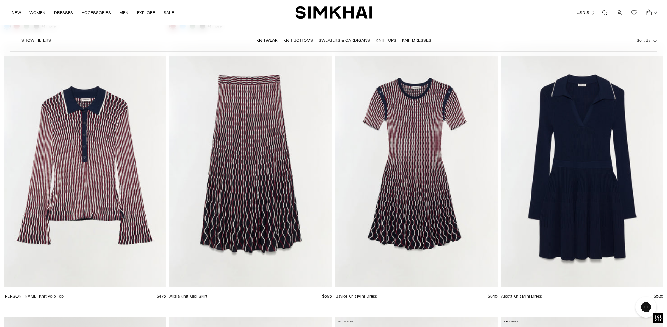
scroll to position [2332, 0]
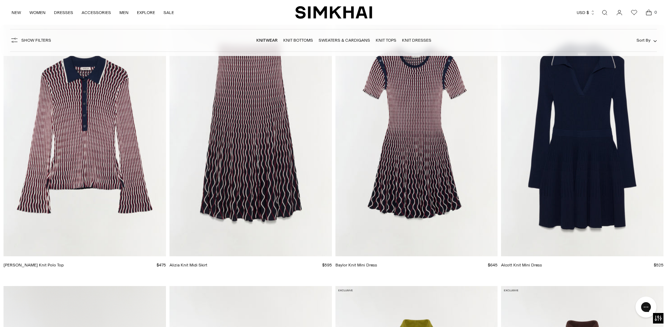
click at [0, 0] on img "Alizia Knit Midi Skirt" at bounding box center [0, 0] width 0 height 0
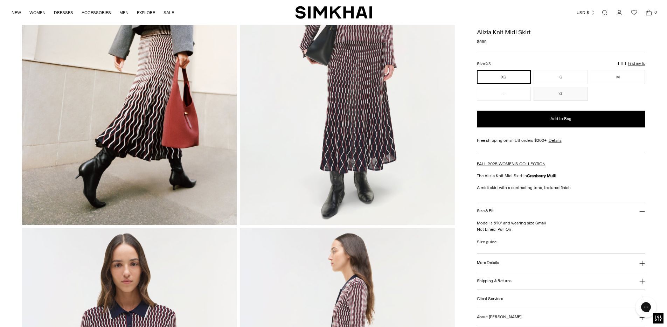
scroll to position [138, 0]
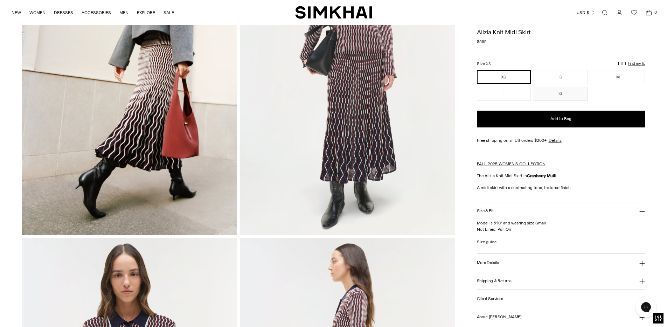
click at [153, 123] on img at bounding box center [129, 74] width 215 height 323
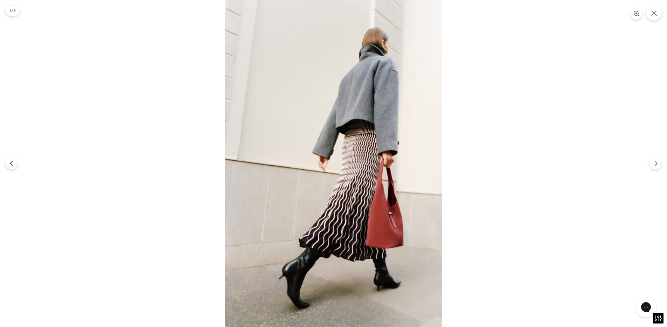
click at [348, 202] on img at bounding box center [333, 163] width 217 height 327
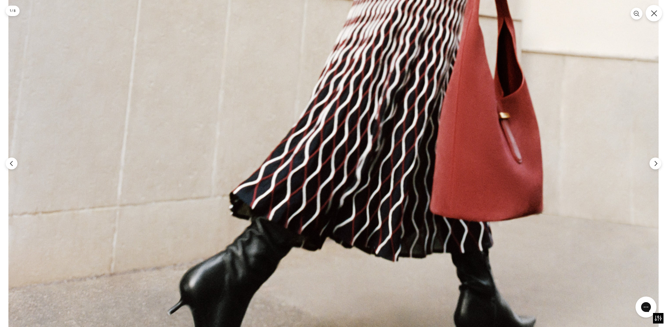
click at [654, 18] on button "Close" at bounding box center [654, 13] width 16 height 16
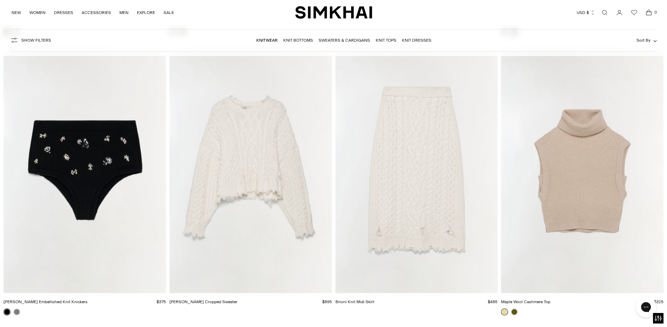
scroll to position [3147, 0]
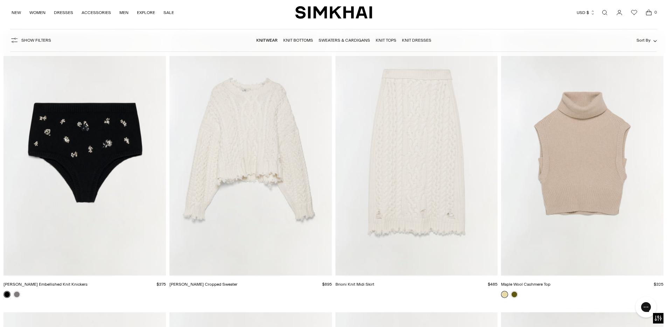
click at [0, 0] on img "Felix Knit Cropped Sweater" at bounding box center [0, 0] width 0 height 0
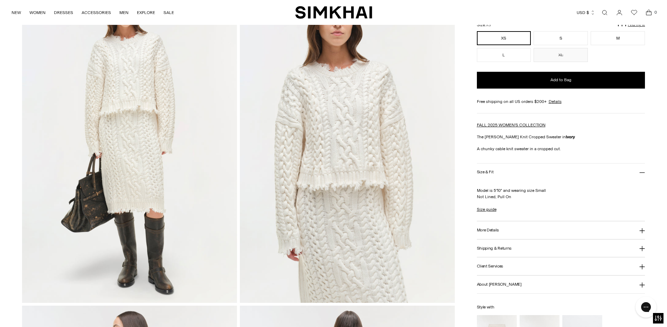
scroll to position [71, 0]
click at [354, 184] on img at bounding box center [347, 141] width 215 height 323
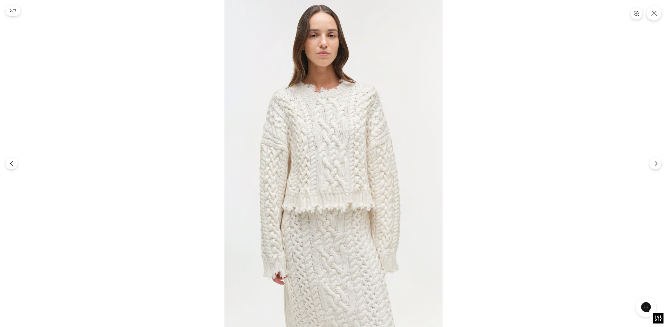
click at [338, 130] on img at bounding box center [334, 163] width 218 height 327
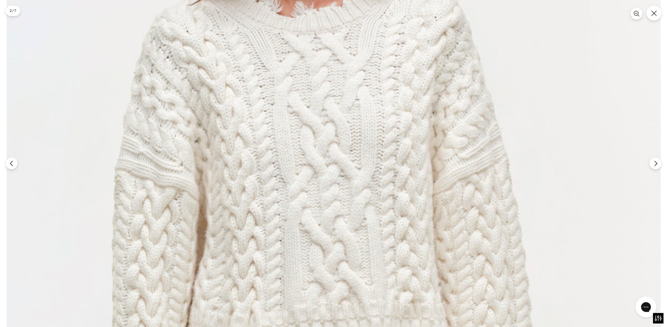
click at [338, 130] on img at bounding box center [334, 230] width 654 height 982
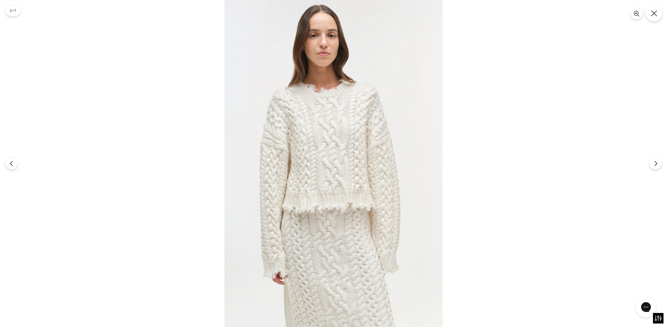
click at [653, 15] on icon "Close" at bounding box center [654, 13] width 6 height 6
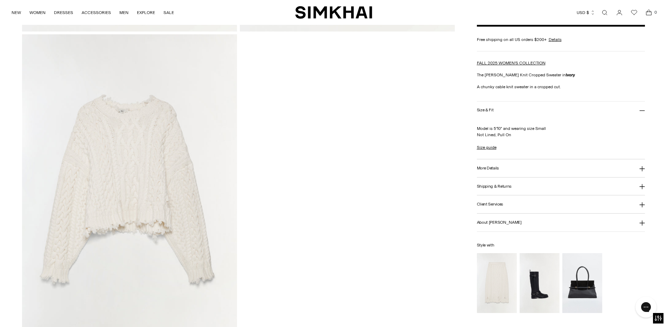
scroll to position [1032, 0]
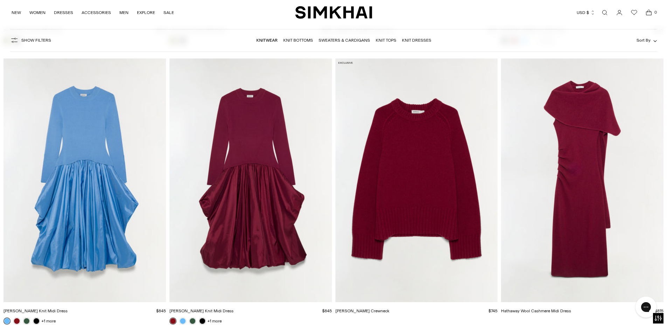
scroll to position [2001, 0]
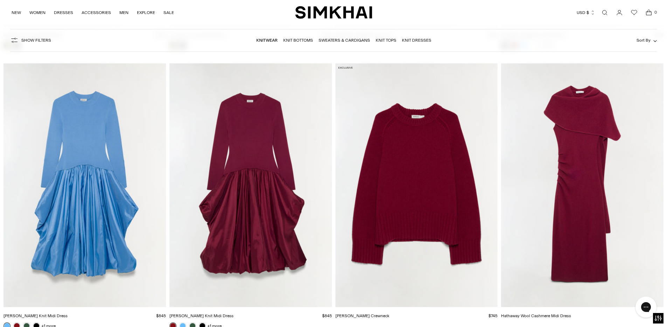
click at [0, 0] on img "Hathaway Wool Cashmere Midi Dress" at bounding box center [0, 0] width 0 height 0
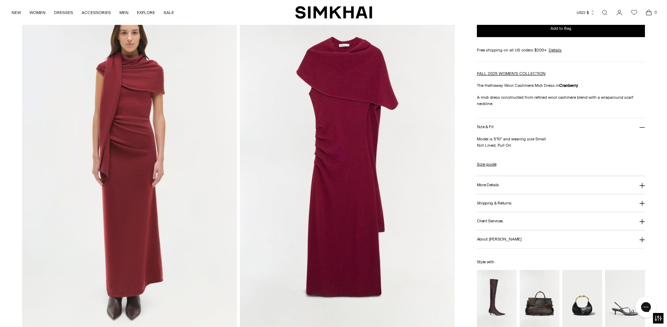
scroll to position [699, 0]
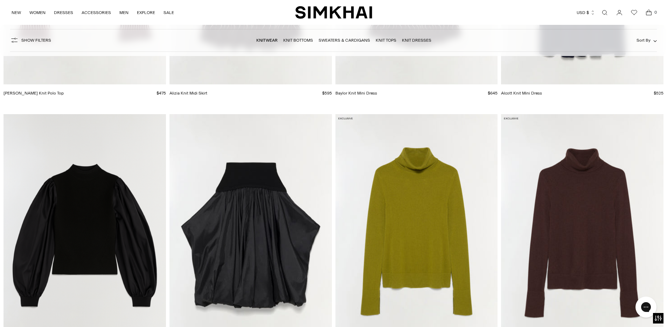
scroll to position [2501, 0]
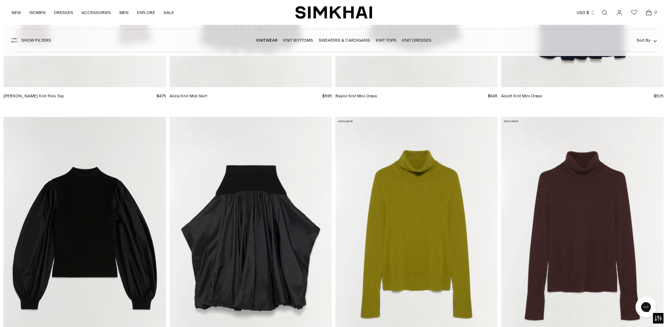
click at [0, 0] on img "Jackie Taffeta Knit Top" at bounding box center [0, 0] width 0 height 0
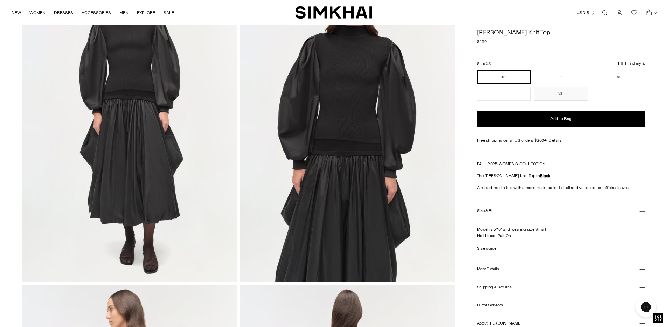
scroll to position [83, 0]
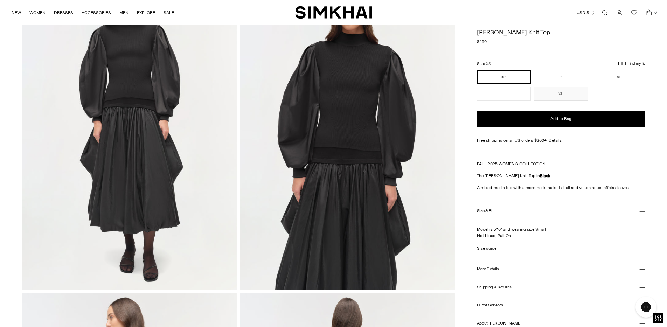
click at [326, 123] on img at bounding box center [347, 128] width 215 height 323
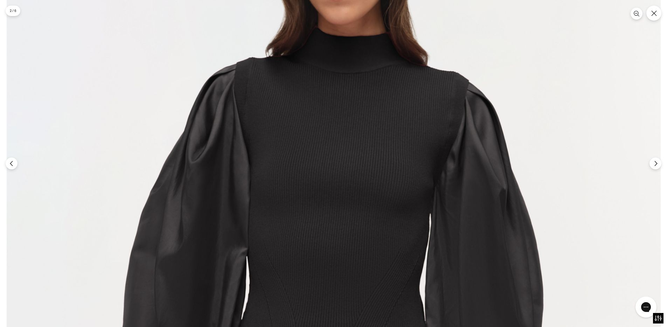
click at [301, 120] on img at bounding box center [334, 324] width 654 height 982
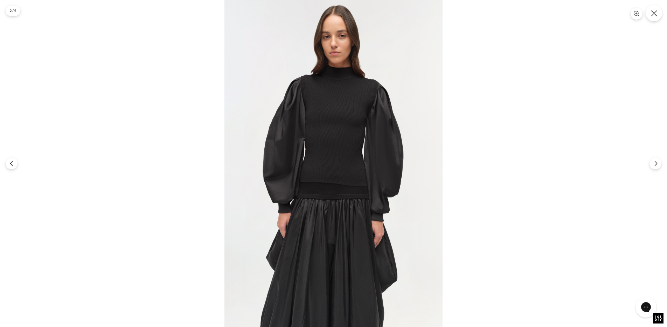
click at [652, 14] on icon "Close" at bounding box center [654, 13] width 6 height 6
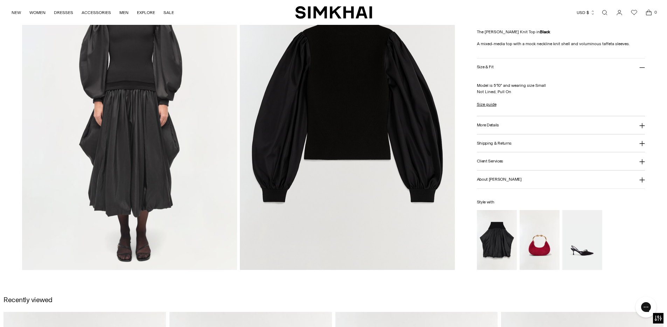
scroll to position [755, 0]
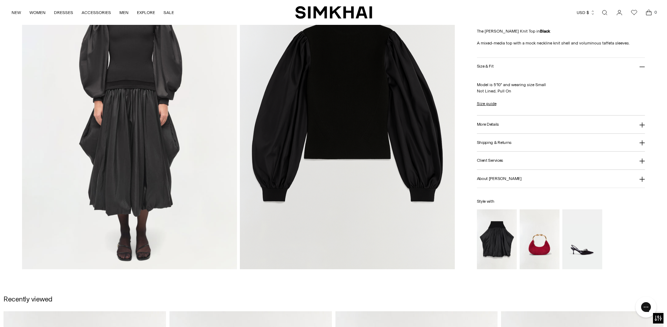
click at [367, 106] on img at bounding box center [347, 108] width 215 height 323
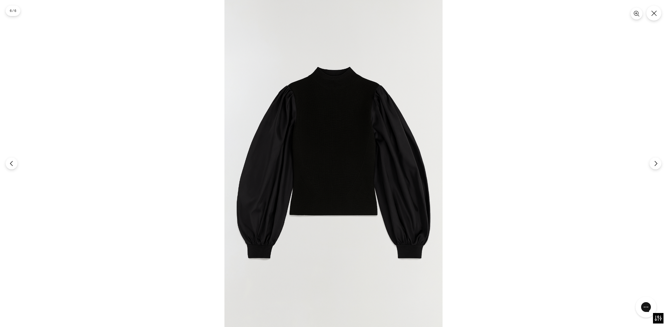
click at [319, 152] on img at bounding box center [334, 163] width 218 height 327
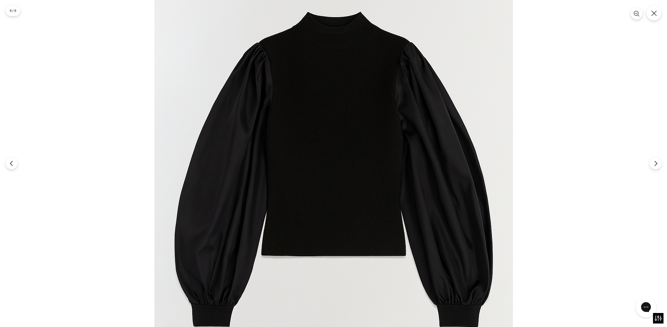
click at [319, 152] on img at bounding box center [333, 171] width 359 height 538
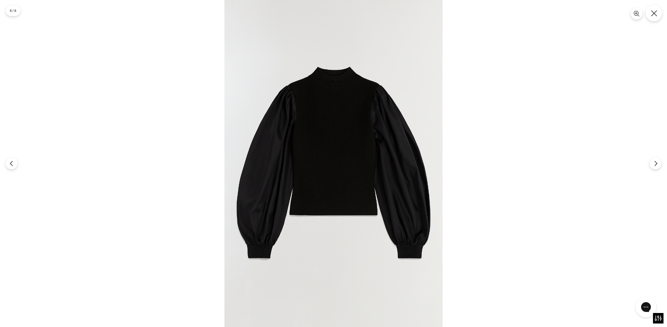
click at [659, 14] on button "Close" at bounding box center [654, 13] width 16 height 16
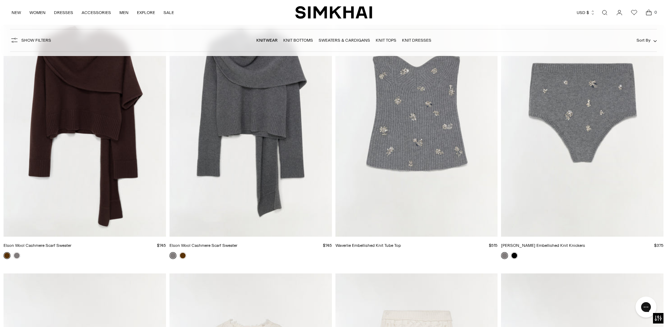
scroll to position [2854, 0]
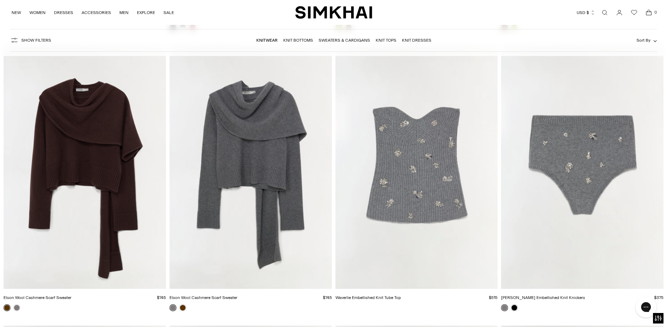
click at [0, 0] on img "Elson Wool Cashmere Scarf Sweater" at bounding box center [0, 0] width 0 height 0
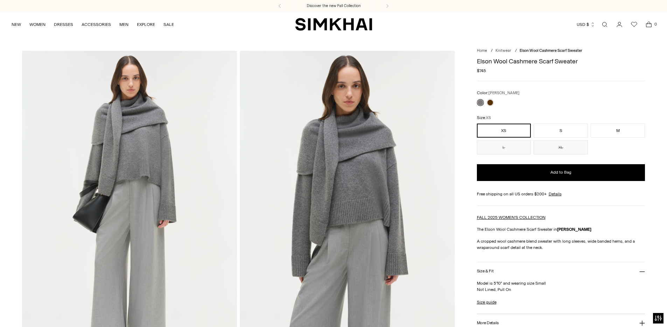
click at [342, 152] on img at bounding box center [347, 212] width 215 height 323
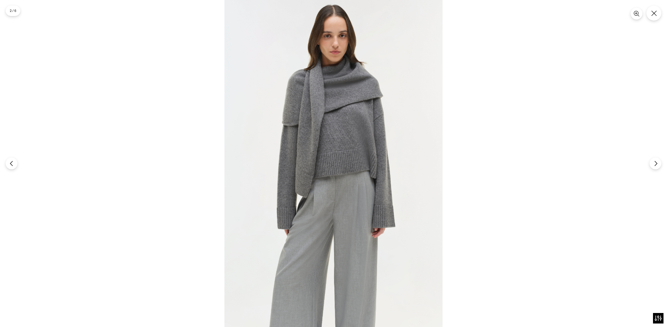
click at [330, 119] on img at bounding box center [334, 163] width 218 height 327
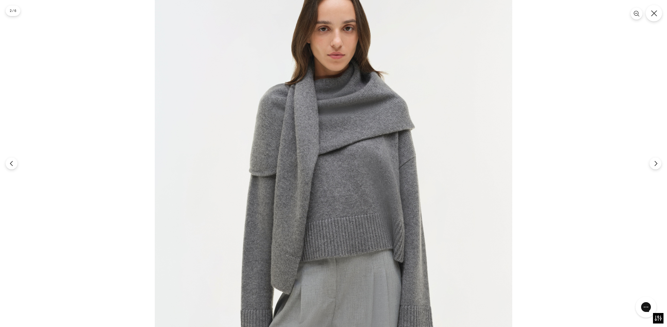
click at [654, 14] on icon "Close" at bounding box center [654, 13] width 6 height 6
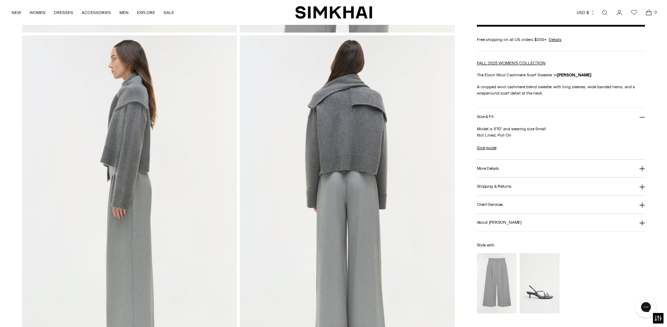
scroll to position [343, 0]
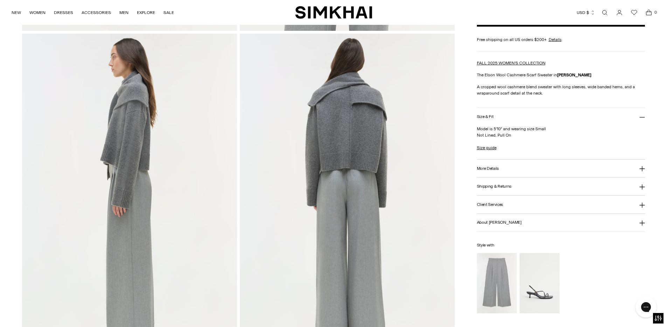
click at [347, 126] on img at bounding box center [347, 195] width 215 height 323
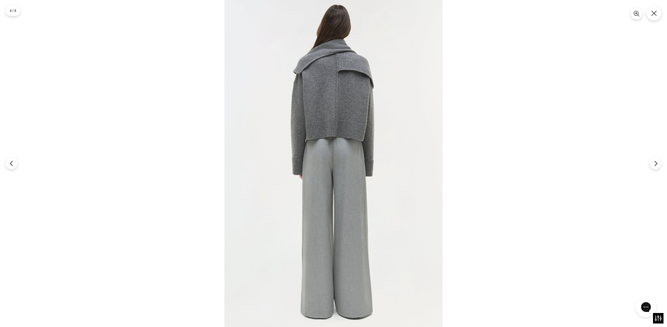
click at [349, 86] on img at bounding box center [334, 163] width 218 height 327
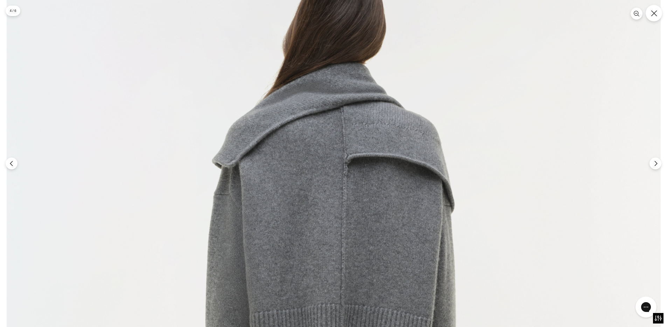
click at [651, 14] on icon "Close" at bounding box center [654, 13] width 6 height 6
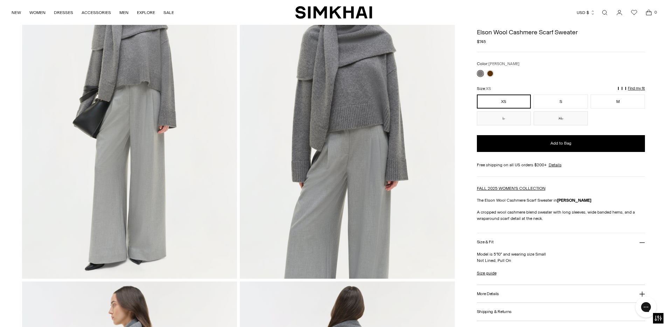
scroll to position [0, 0]
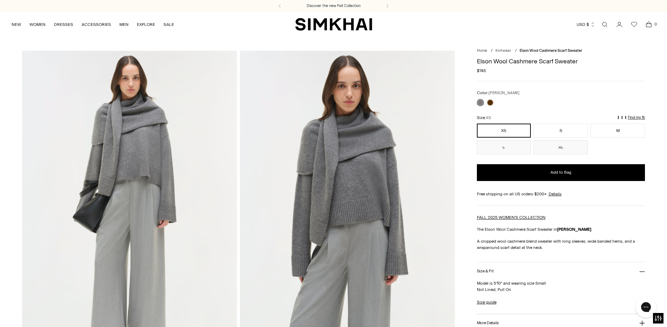
click at [351, 145] on img at bounding box center [347, 212] width 215 height 323
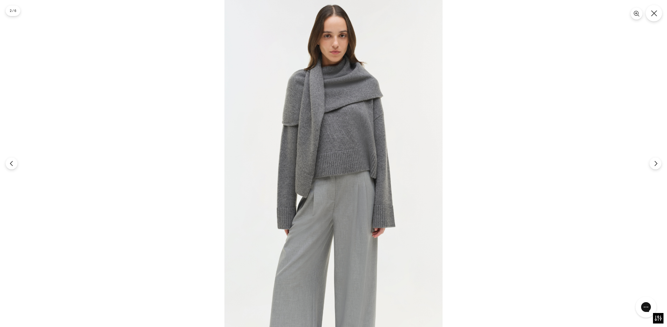
click at [656, 18] on button "Close" at bounding box center [654, 13] width 16 height 16
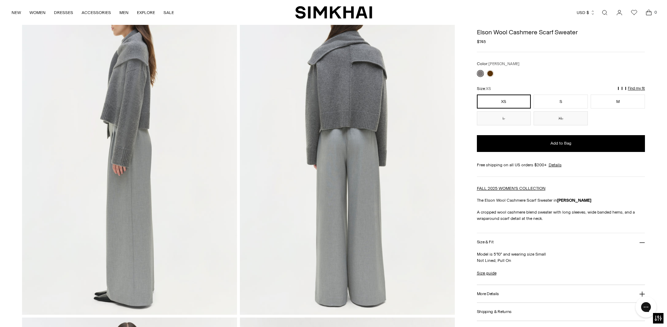
scroll to position [371, 0]
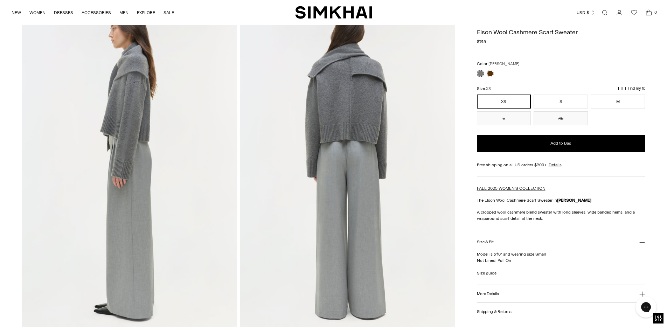
click at [366, 73] on img at bounding box center [347, 166] width 215 height 323
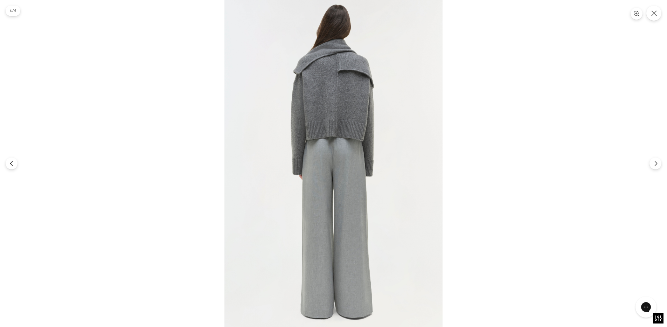
click at [334, 82] on img at bounding box center [334, 163] width 218 height 327
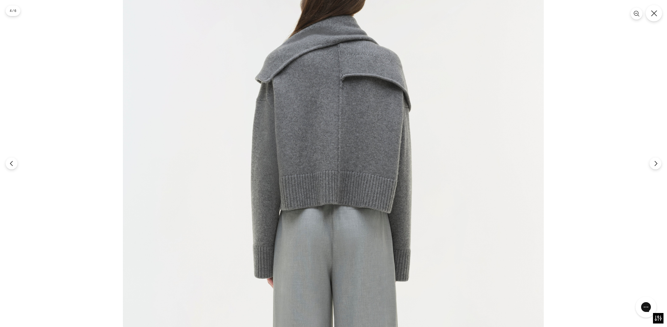
click at [657, 10] on button "Close" at bounding box center [654, 13] width 16 height 16
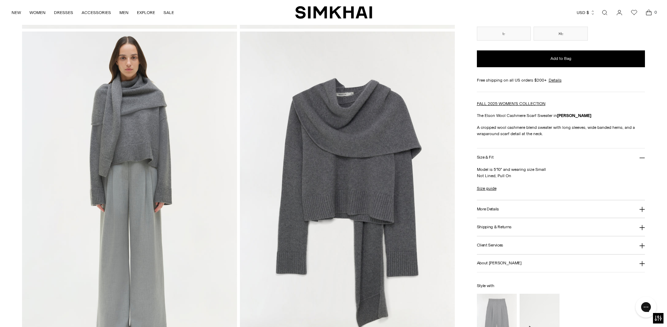
scroll to position [663, 0]
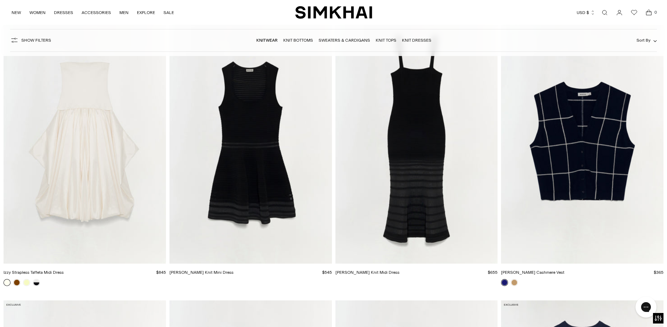
scroll to position [3717, 0]
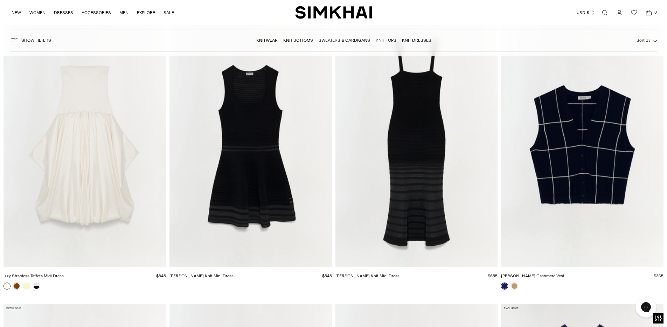
click at [0, 0] on img "Rozzi Cashmere Vest" at bounding box center [0, 0] width 0 height 0
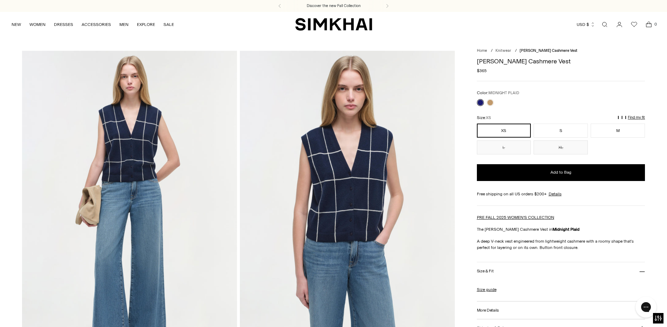
click at [351, 174] on img at bounding box center [347, 212] width 215 height 323
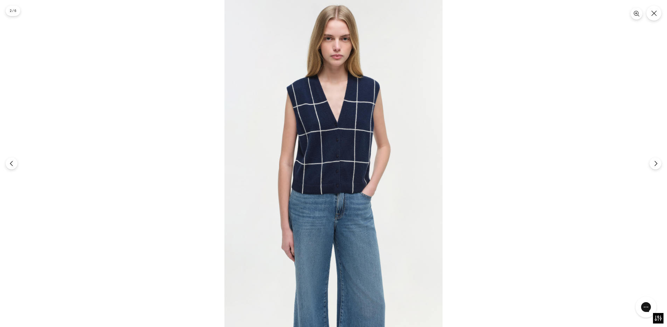
click at [336, 138] on img at bounding box center [334, 163] width 218 height 327
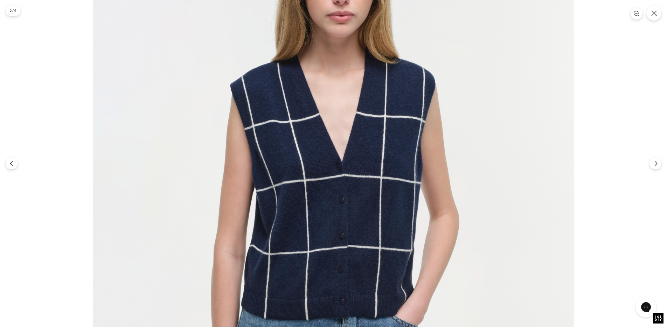
click at [336, 138] on img at bounding box center [333, 252] width 481 height 721
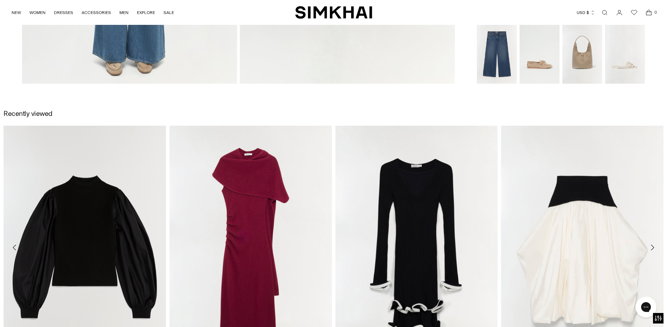
scroll to position [909, 0]
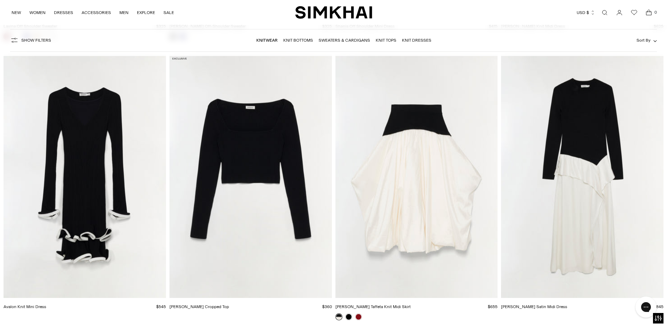
scroll to position [1159, 0]
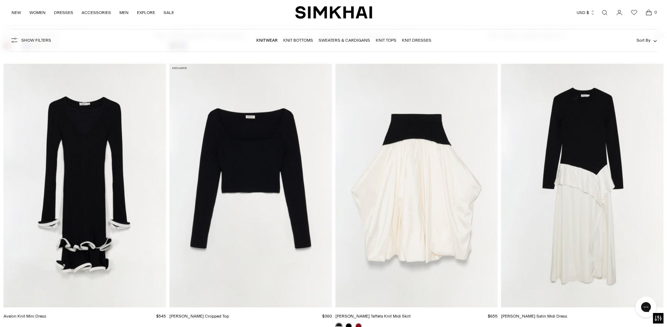
click at [350, 41] on link "Sweaters & Cardigans" at bounding box center [344, 40] width 51 height 5
click at [0, 0] on img "Avalon Knit Mini Dress" at bounding box center [0, 0] width 0 height 0
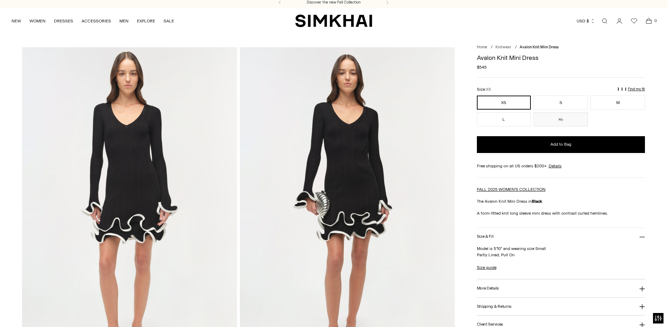
scroll to position [2, 0]
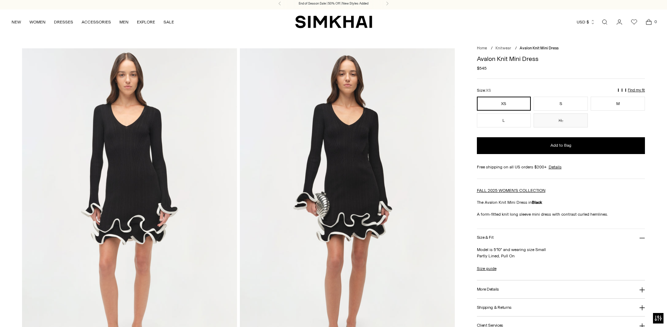
click at [355, 172] on img at bounding box center [347, 209] width 215 height 323
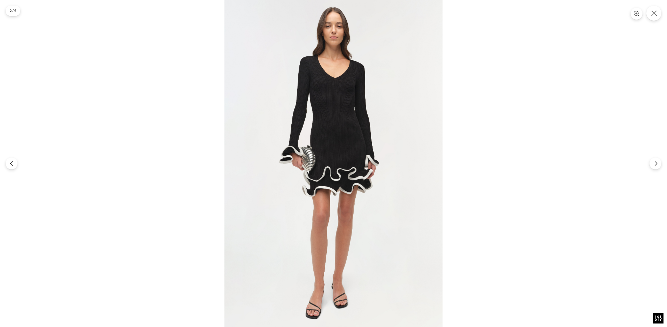
click at [348, 136] on img at bounding box center [334, 163] width 218 height 327
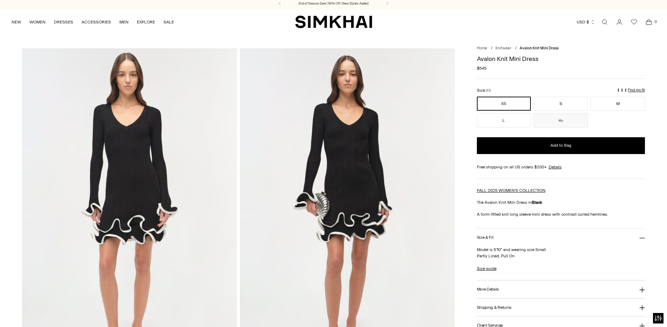
click at [322, 20] on img "SIMKHAI" at bounding box center [333, 22] width 77 height 14
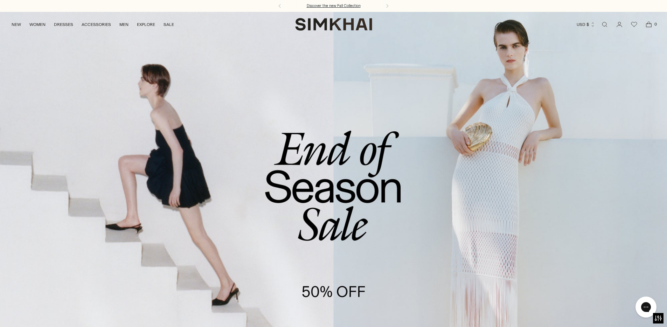
click at [346, 6] on div "End of Season Sale | 50% Off | New Styles Added Discover the new Fall Collectio…" at bounding box center [333, 6] width 667 height 12
click at [319, 6] on p "End of Season Sale | 50% Off | New Styles Added" at bounding box center [334, 6] width 70 height 5
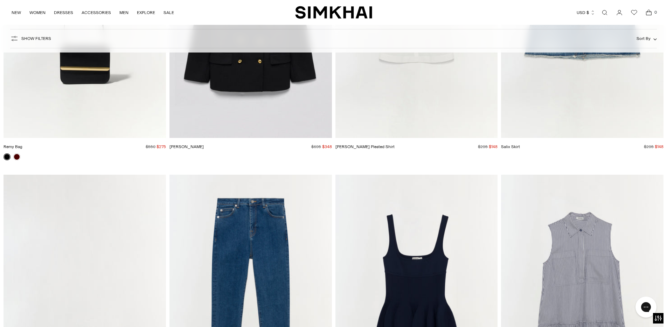
scroll to position [2075, 0]
